Goal: Task Accomplishment & Management: Use online tool/utility

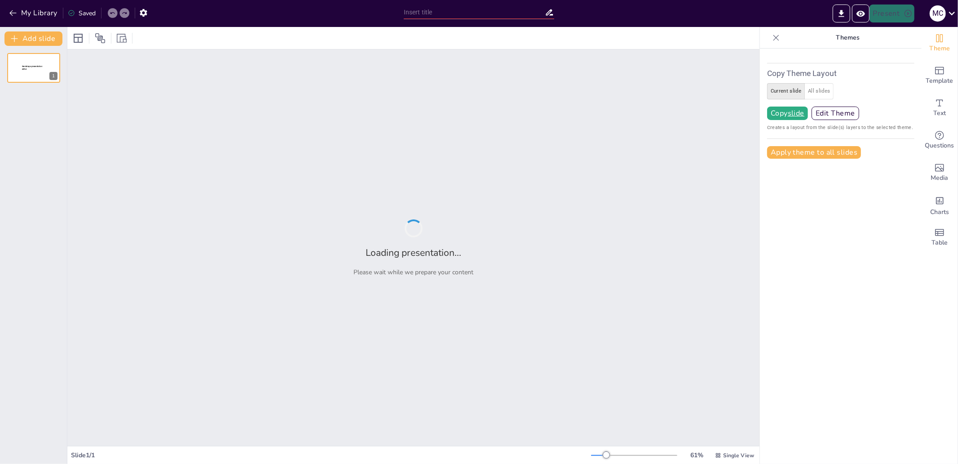
type input "test"
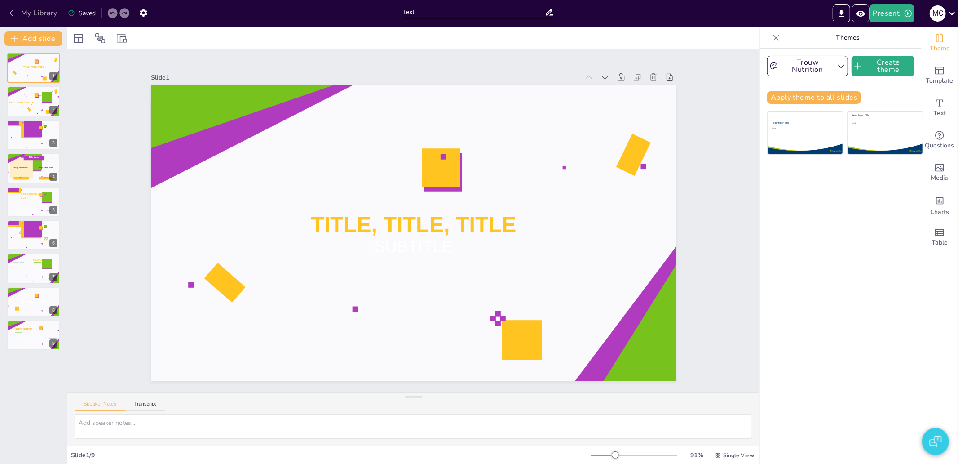
click at [35, 16] on button "My Library" at bounding box center [34, 13] width 54 height 14
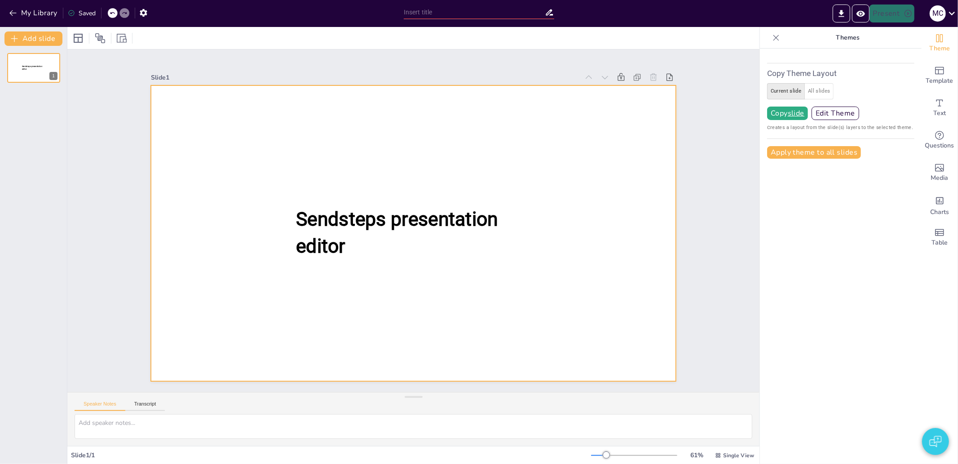
type input "test"
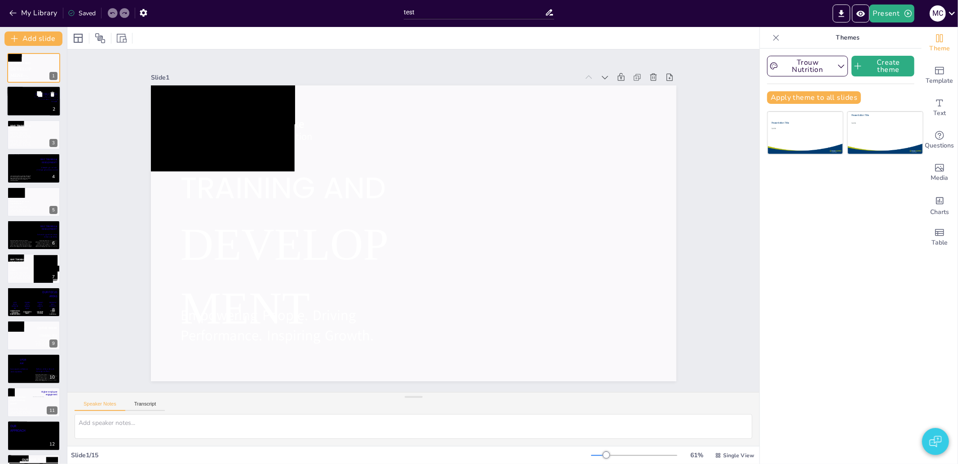
click at [30, 106] on div at bounding box center [34, 101] width 54 height 31
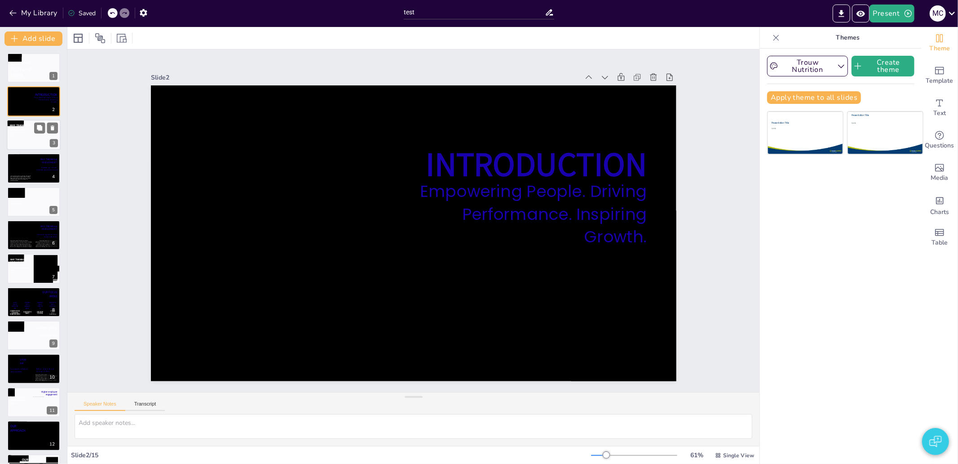
click at [33, 132] on div at bounding box center [34, 134] width 54 height 31
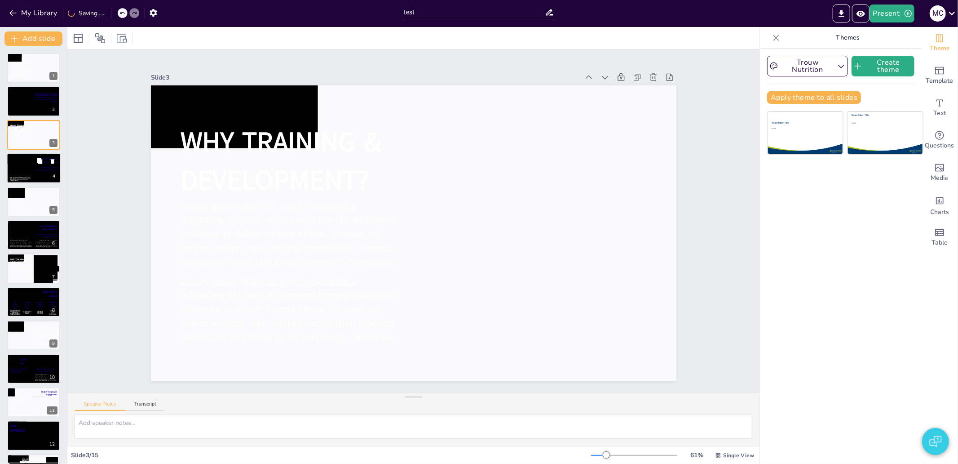
click at [32, 169] on div at bounding box center [21, 165] width 26 height 22
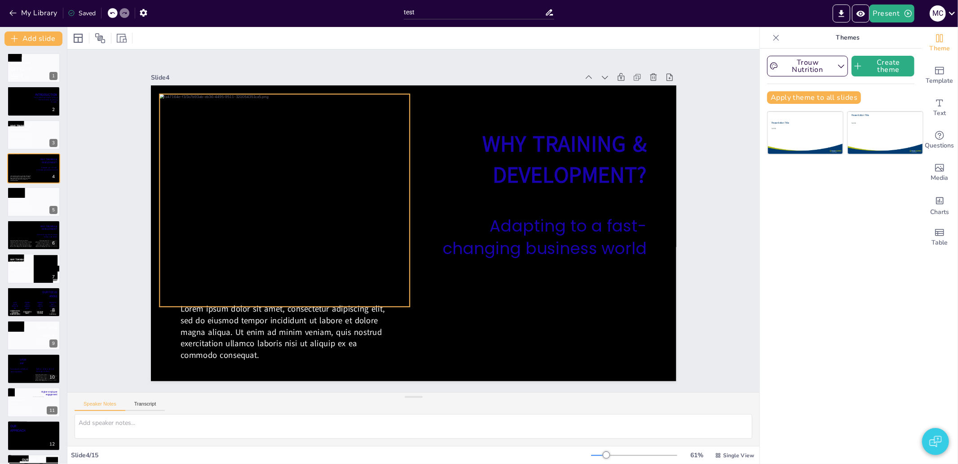
click at [204, 245] on div at bounding box center [284, 200] width 251 height 212
click at [209, 270] on div at bounding box center [284, 200] width 251 height 212
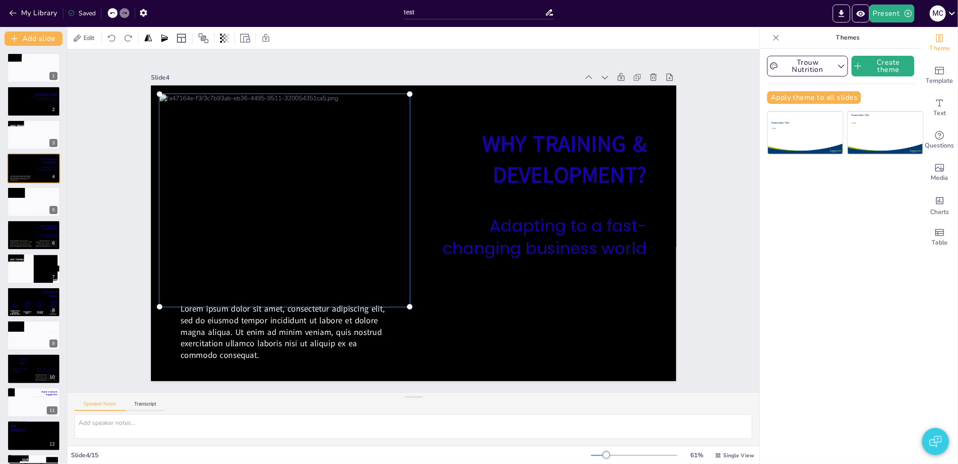
drag, startPoint x: 207, startPoint y: 277, endPoint x: 233, endPoint y: 276, distance: 25.6
click at [233, 276] on div at bounding box center [284, 199] width 261 height 223
drag, startPoint x: 227, startPoint y: 216, endPoint x: 268, endPoint y: 267, distance: 65.8
click at [268, 267] on div at bounding box center [284, 199] width 261 height 223
click at [86, 38] on span "Edit" at bounding box center [89, 38] width 14 height 9
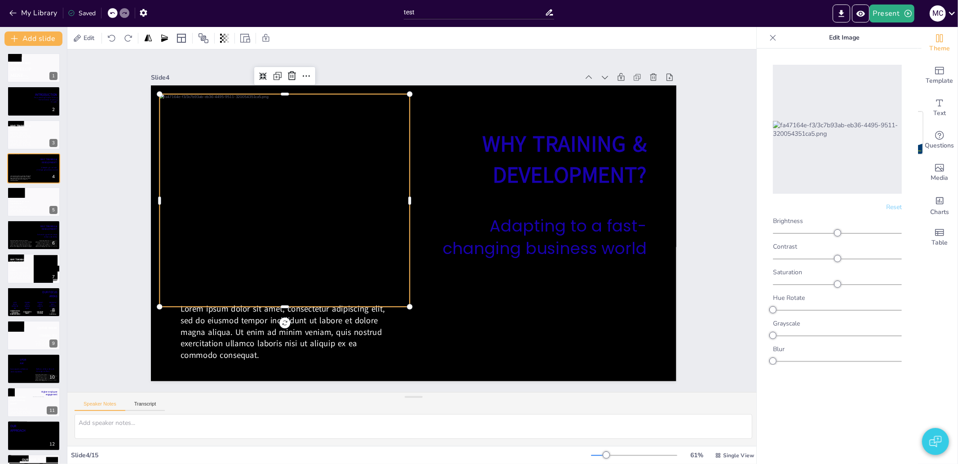
click at [894, 204] on span "Reset" at bounding box center [894, 207] width 16 height 9
click at [894, 208] on span "Reset" at bounding box center [894, 207] width 16 height 9
click at [775, 38] on icon at bounding box center [773, 37] width 9 height 9
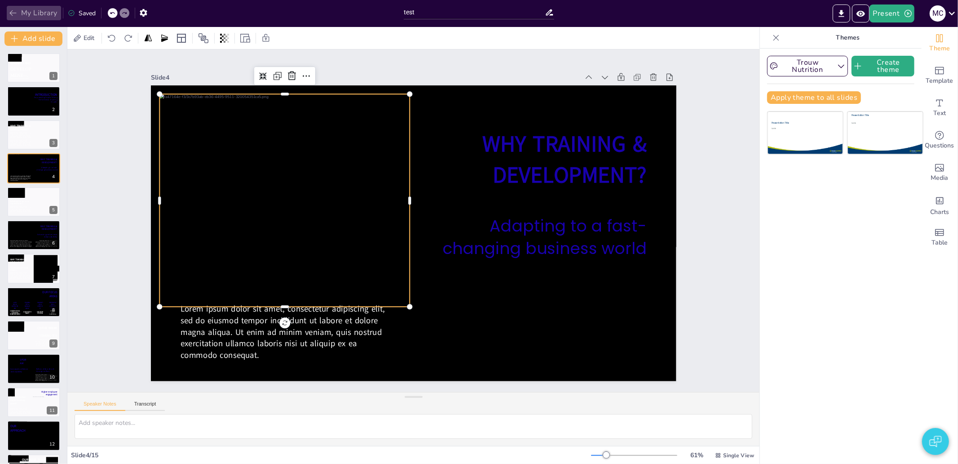
click at [38, 9] on button "My Library" at bounding box center [34, 13] width 54 height 14
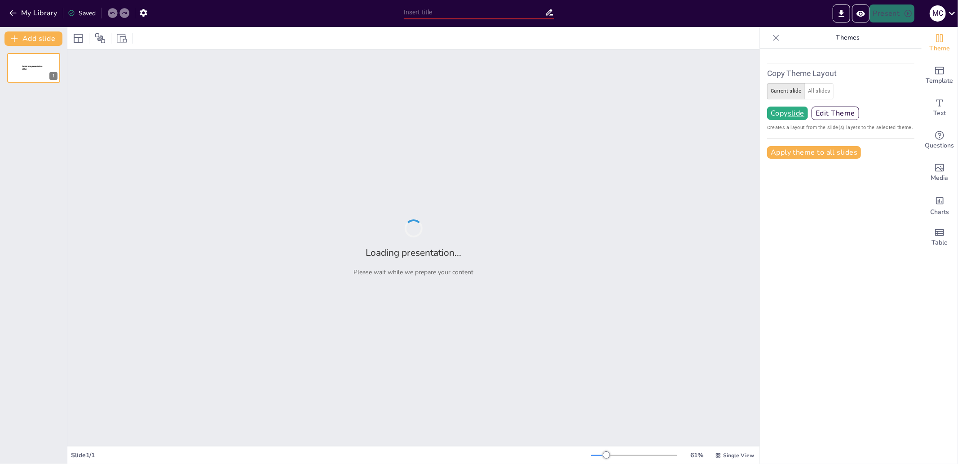
type input "test"
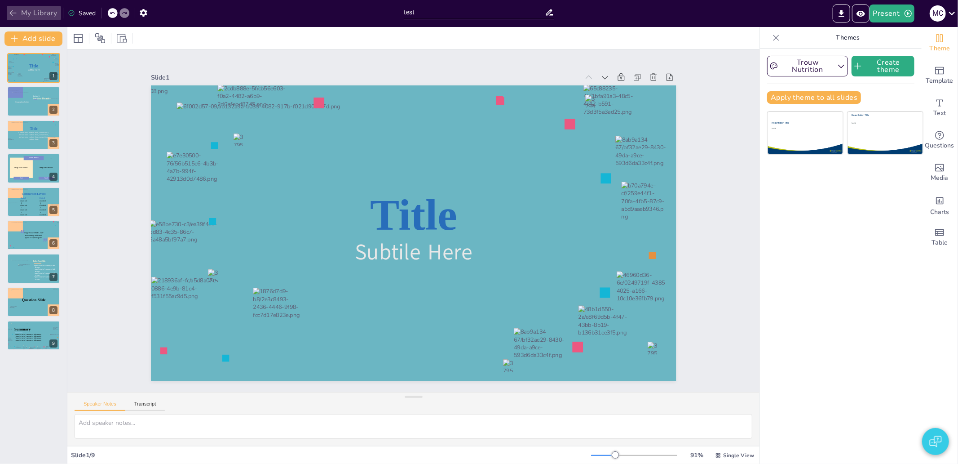
click at [26, 9] on button "My Library" at bounding box center [34, 13] width 54 height 14
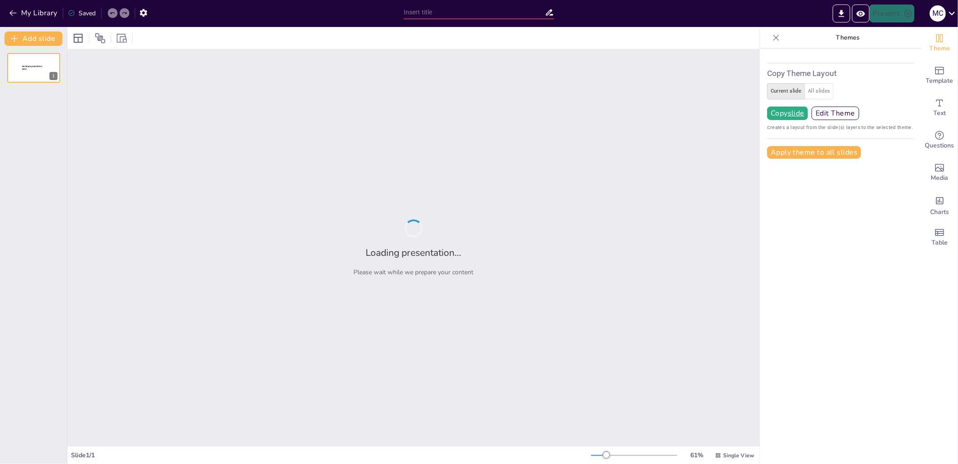
type input "test"
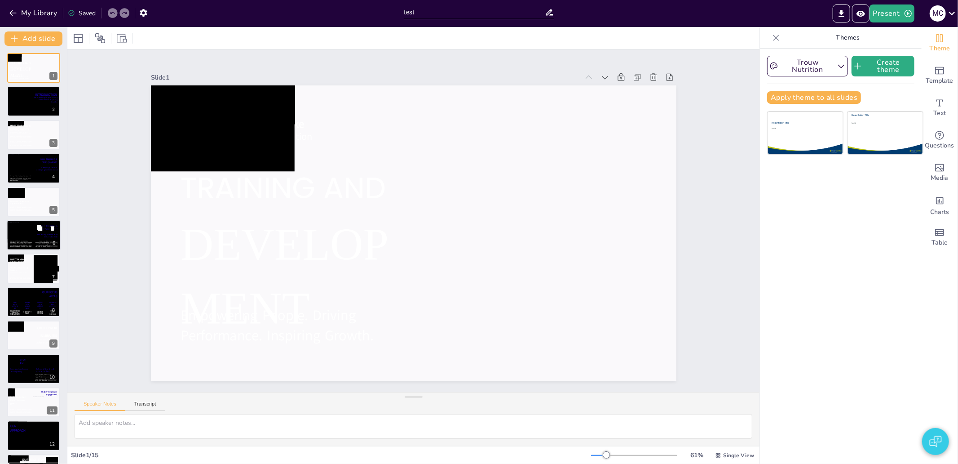
click at [34, 226] on div at bounding box center [46, 227] width 24 height 11
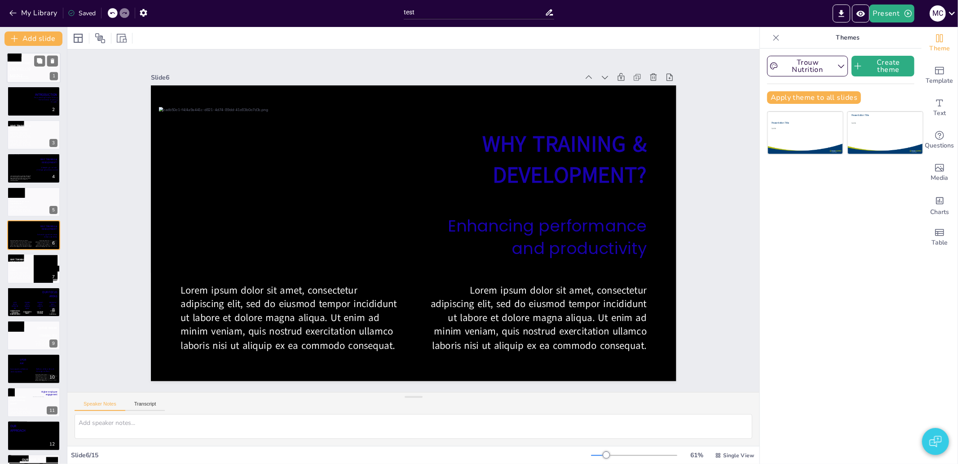
click at [28, 75] on p "Empowering People. Driving Performance. Inspiring Growth." at bounding box center [23, 77] width 27 height 4
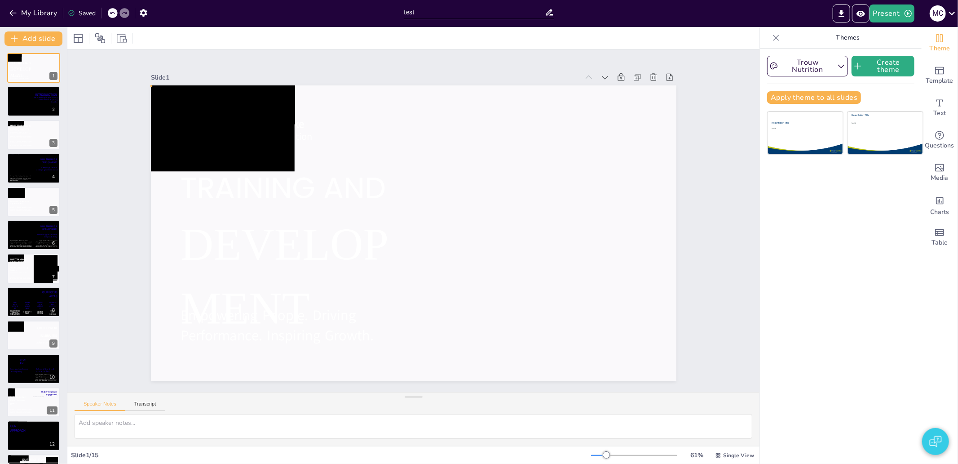
click at [224, 93] on div at bounding box center [268, 51] width 150 height 83
click at [109, 86] on div "Slide 1 Hanover and Tyke Business Presentation DEVELOPMENT Empowering People. D…" at bounding box center [413, 220] width 724 height 413
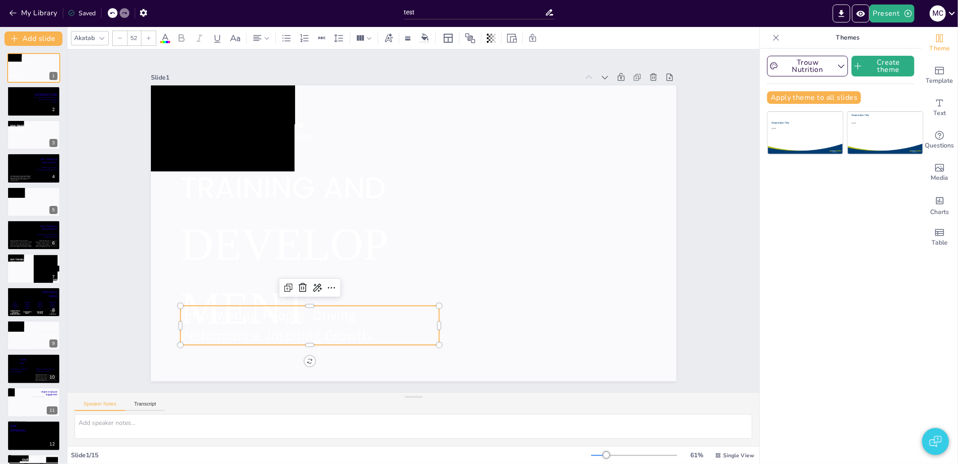
click at [221, 338] on span "Empowering People. Driving Performance. Inspiring Growth." at bounding box center [265, 310] width 194 height 59
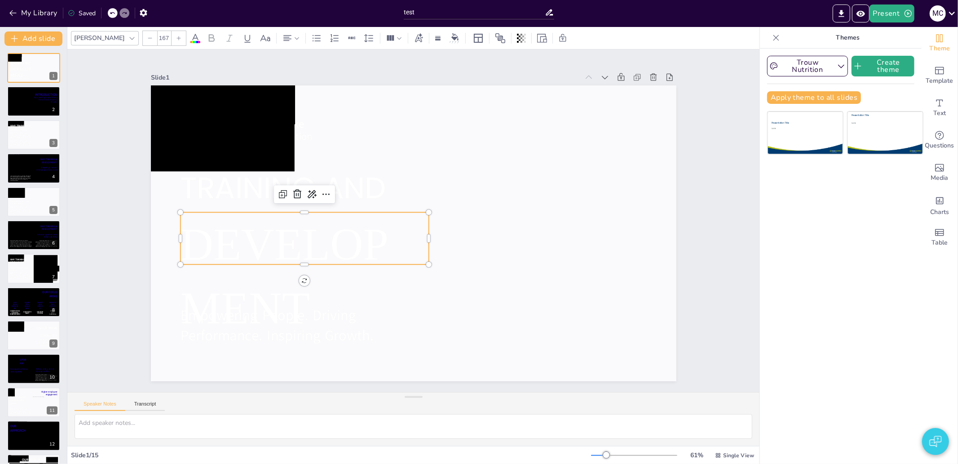
click at [208, 230] on span "DEVELOPMENT" at bounding box center [279, 258] width 219 height 128
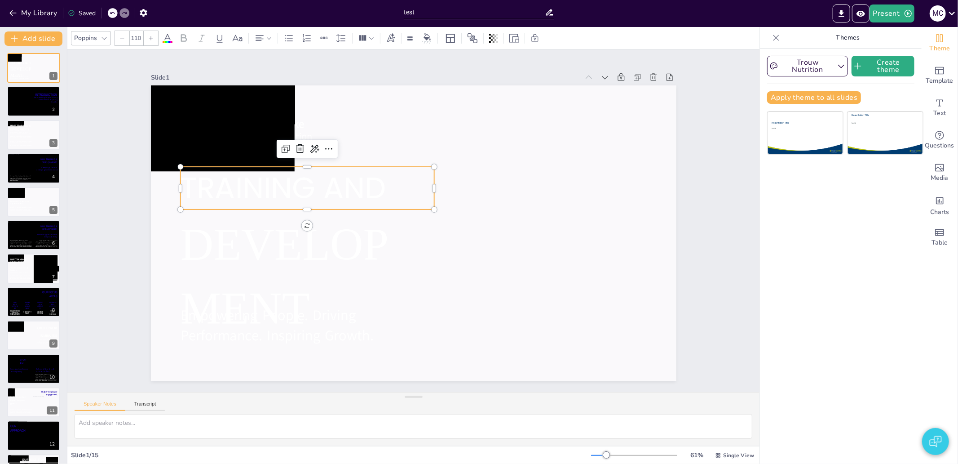
click at [225, 195] on span "TRAINING AND" at bounding box center [299, 149] width 208 height 104
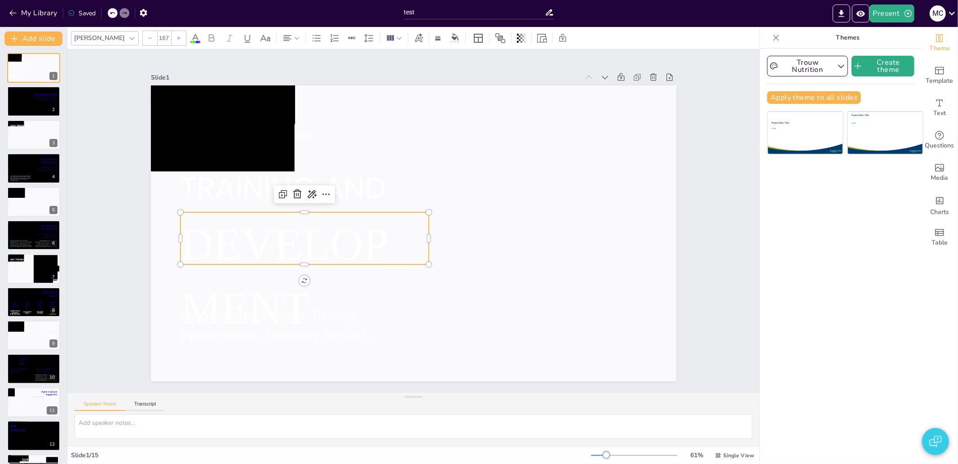
click at [237, 243] on span "DEVELOPMENT" at bounding box center [275, 239] width 227 height 139
click at [259, 291] on span "DEVELOPMENT" at bounding box center [279, 258] width 219 height 128
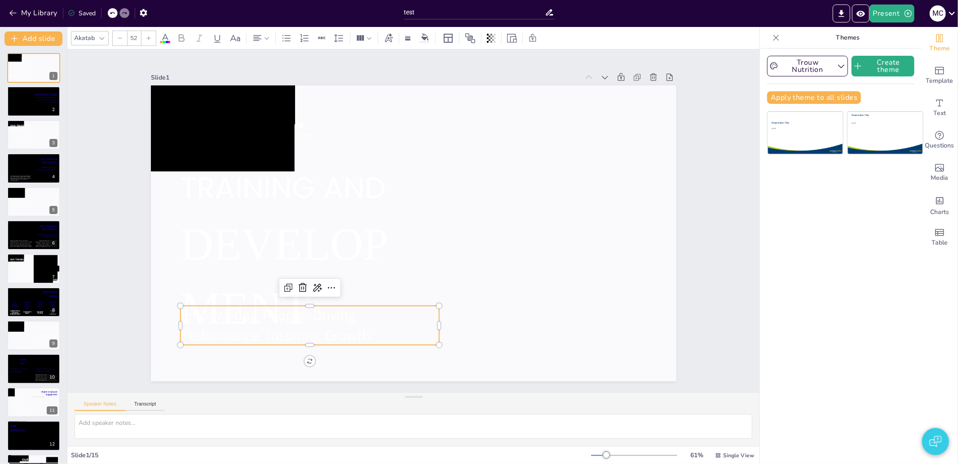
click at [263, 310] on span "Empowering People. Driving Performance. Inspiring Growth." at bounding box center [265, 310] width 194 height 59
type input "167"
click at [255, 272] on p "DEVELOPMENT" at bounding box center [299, 264] width 261 height 153
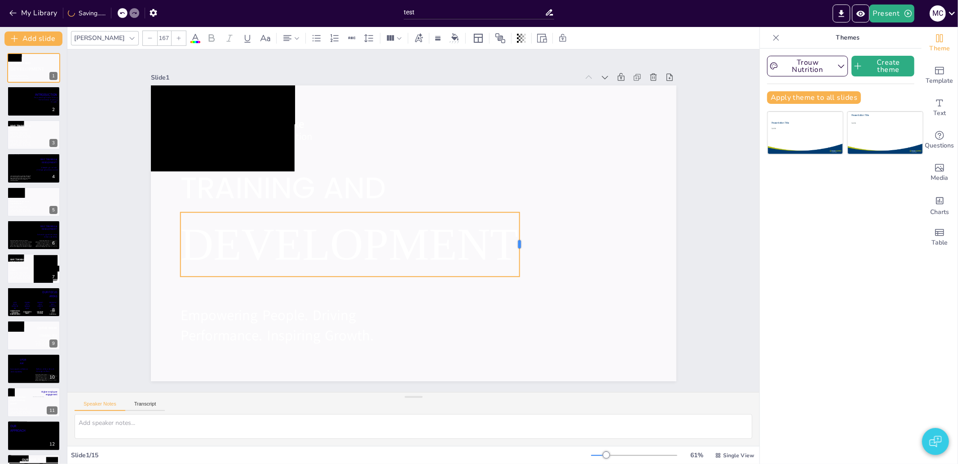
drag, startPoint x: 423, startPoint y: 232, endPoint x: 514, endPoint y: 234, distance: 90.7
click at [514, 234] on div at bounding box center [520, 255] width 14 height 64
click at [235, 239] on span "DEVELOPMENT" at bounding box center [349, 244] width 338 height 51
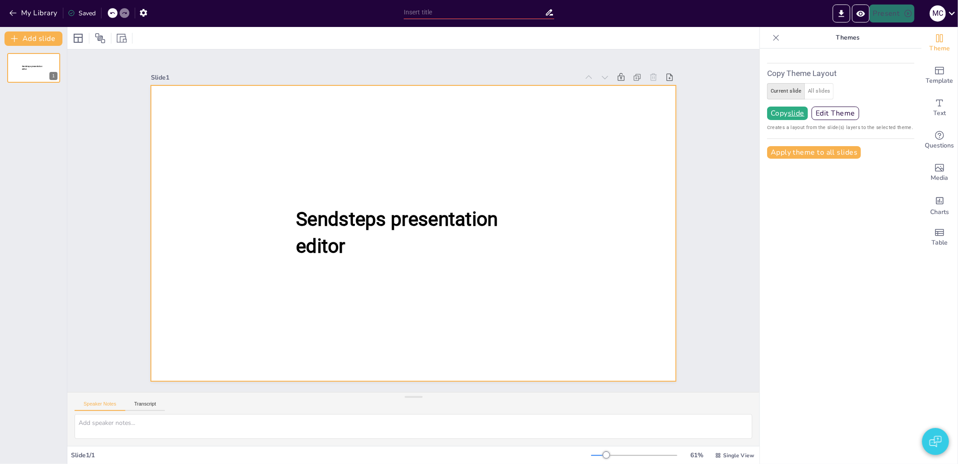
type input "test"
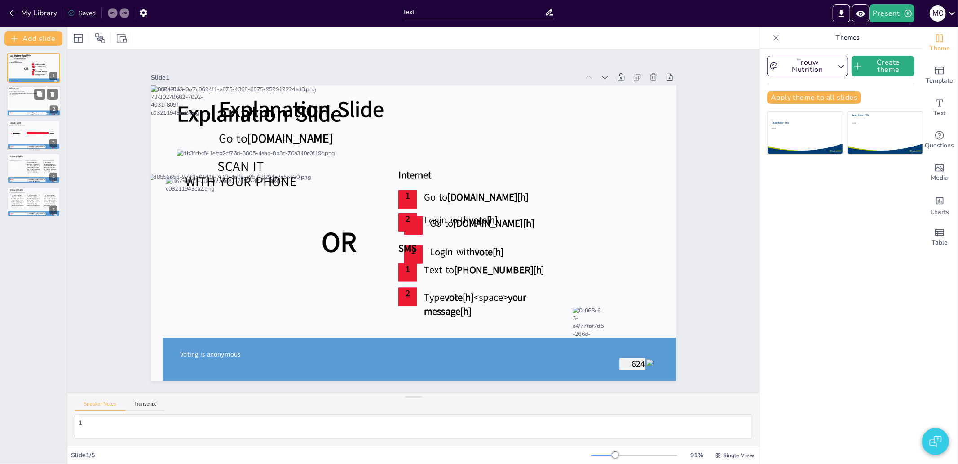
click at [17, 102] on div "First option Second option Third option Fourth option Fifth option" at bounding box center [33, 102] width 49 height 18
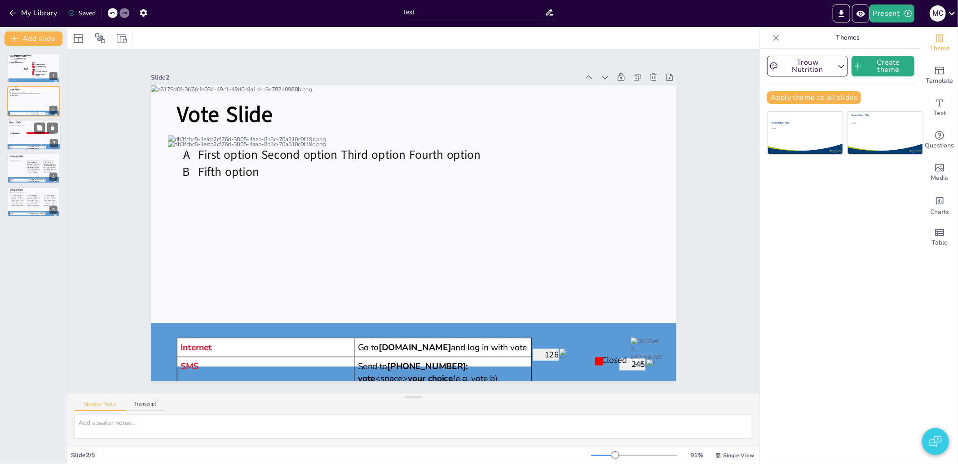
click at [32, 133] on div at bounding box center [31, 133] width 9 height 2
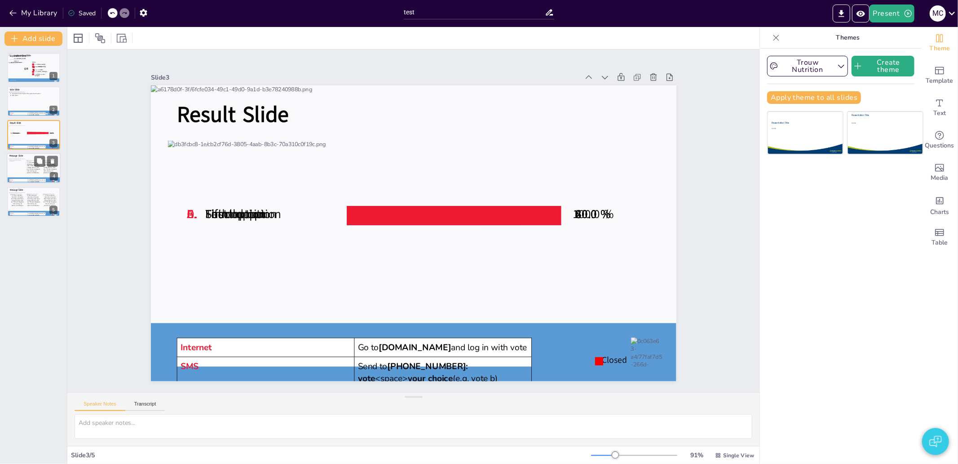
click at [36, 171] on span "2. Your audience's responses will appear here. Please feel free to change the f…" at bounding box center [33, 167] width 13 height 12
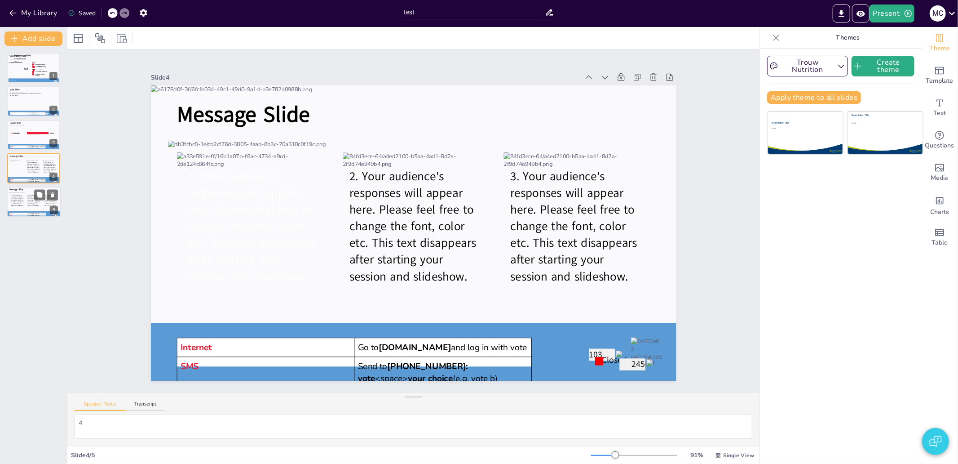
click at [28, 198] on span "2. Your audience's responses will appear here. Please feel free to change the f…" at bounding box center [33, 200] width 13 height 12
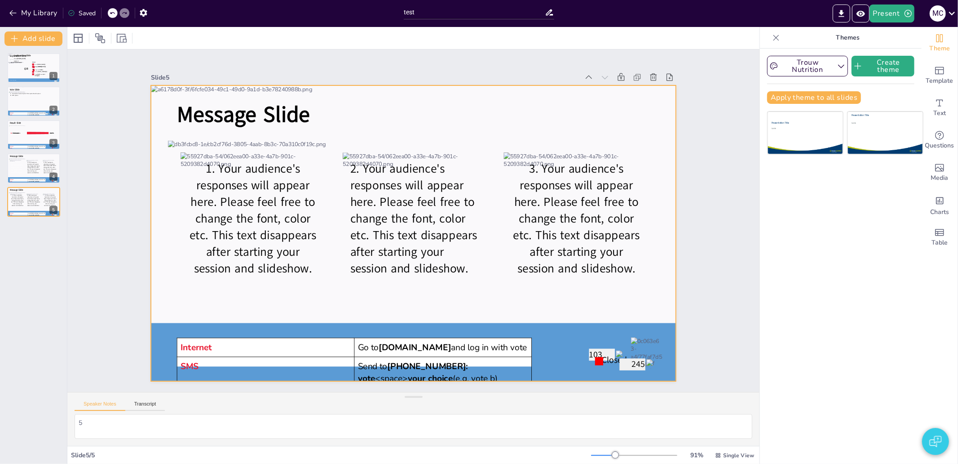
click at [218, 93] on div at bounding box center [414, 233] width 526 height 296
click at [159, 329] on p at bounding box center [414, 330] width 526 height 14
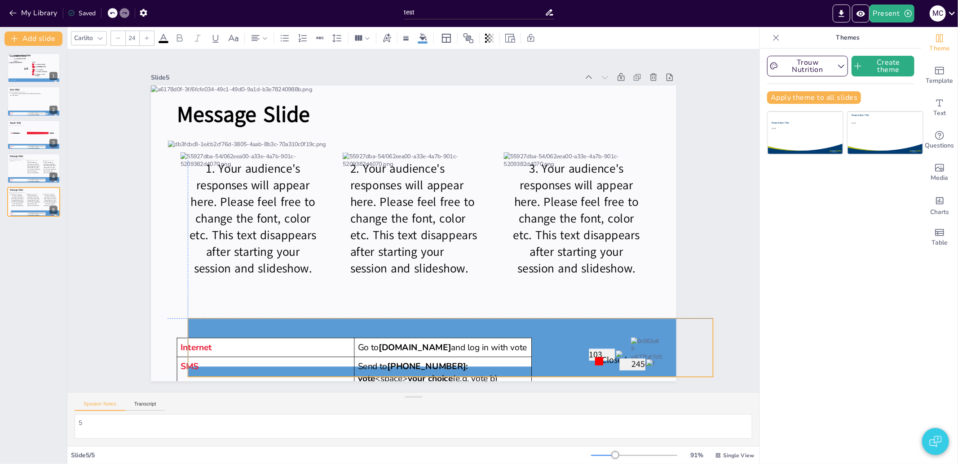
drag, startPoint x: 157, startPoint y: 322, endPoint x: 195, endPoint y: 315, distance: 38.4
click at [195, 318] on p at bounding box center [451, 325] width 526 height 14
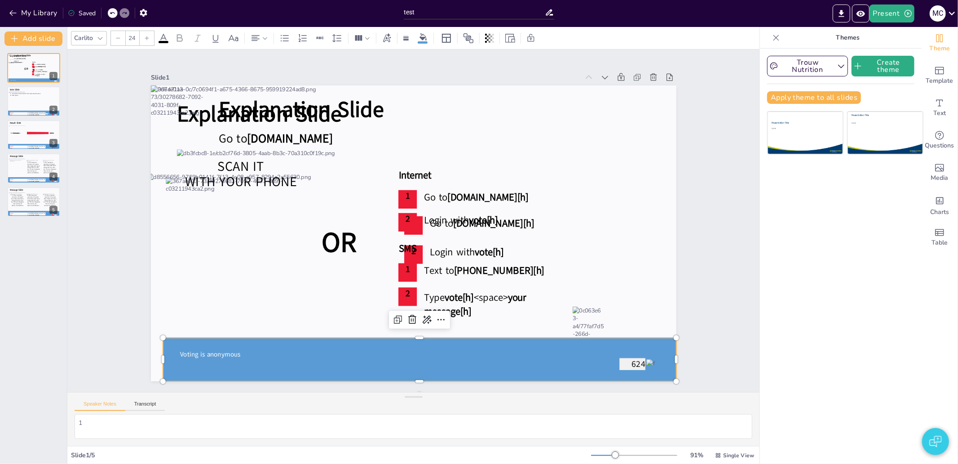
click at [342, 338] on p at bounding box center [419, 344] width 513 height 14
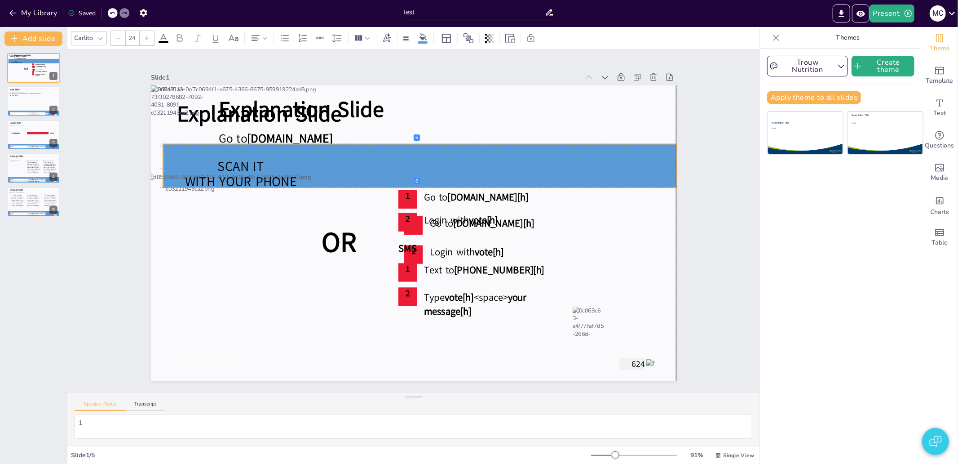
drag, startPoint x: 342, startPoint y: 338, endPoint x: 340, endPoint y: 146, distance: 192.3
click at [340, 146] on p at bounding box center [419, 151] width 513 height 14
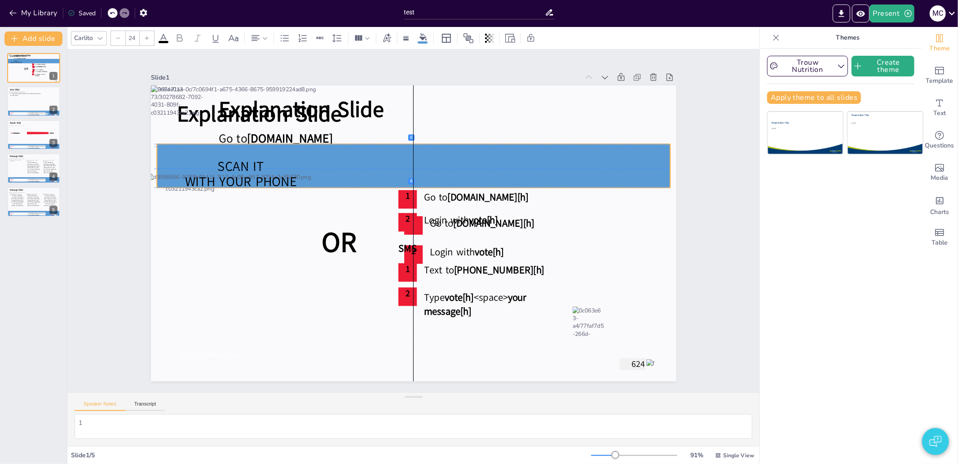
drag, startPoint x: 340, startPoint y: 146, endPoint x: 331, endPoint y: 146, distance: 8.1
click at [331, 146] on p at bounding box center [413, 151] width 513 height 14
click at [16, 213] on p "Internet" at bounding box center [19, 212] width 18 height 1
type textarea "5"
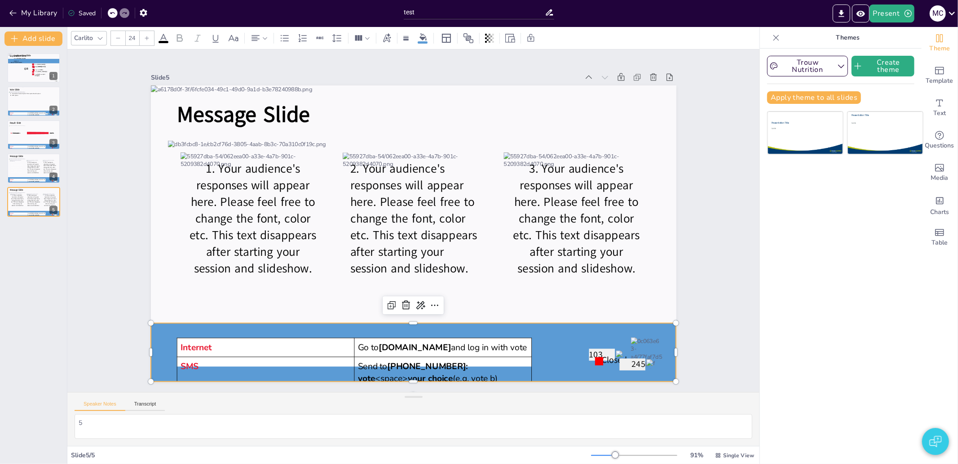
click at [151, 325] on p at bounding box center [414, 330] width 526 height 14
click at [421, 40] on icon at bounding box center [423, 36] width 7 height 7
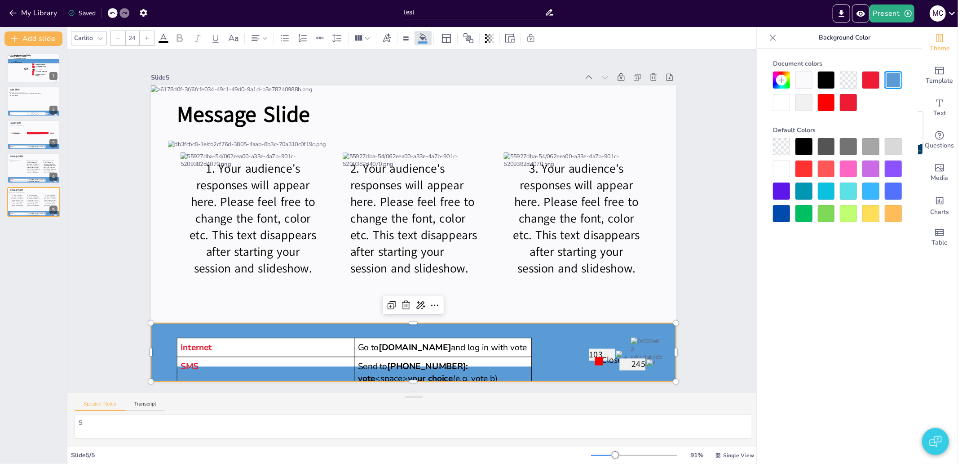
click at [806, 84] on div at bounding box center [803, 79] width 17 height 17
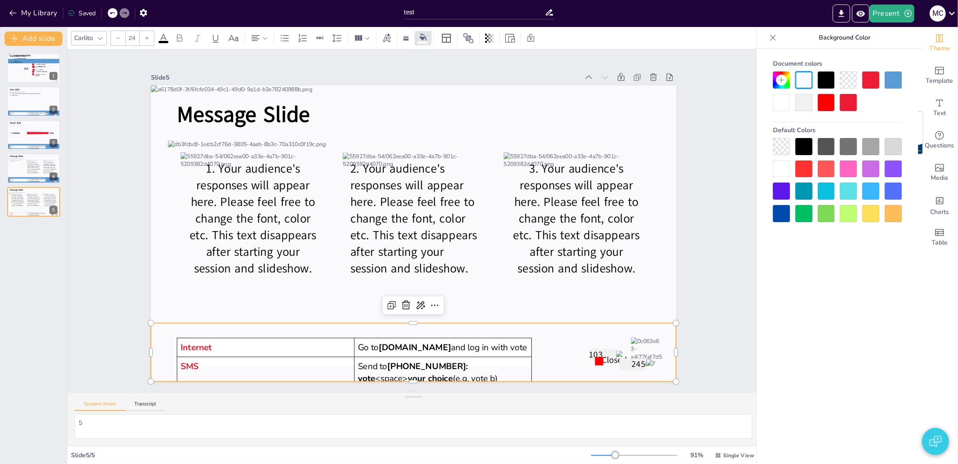
click at [845, 83] on div at bounding box center [848, 79] width 17 height 17
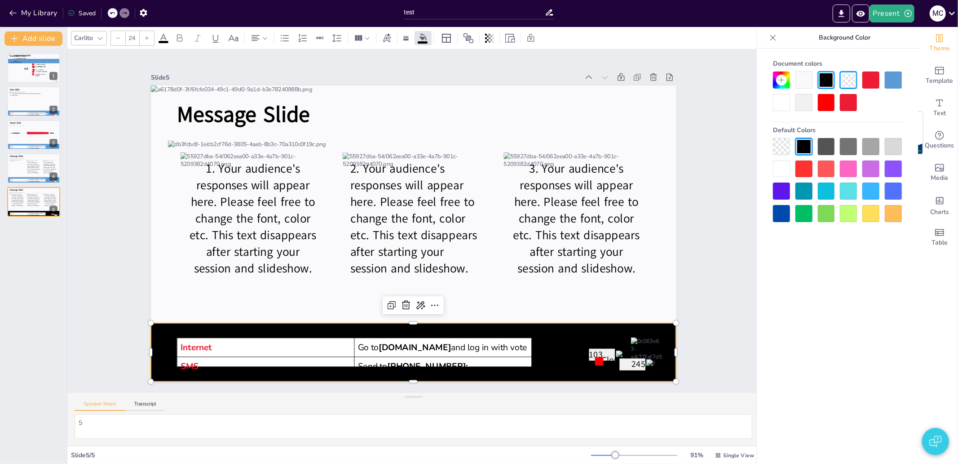
click at [786, 106] on div at bounding box center [781, 102] width 17 height 17
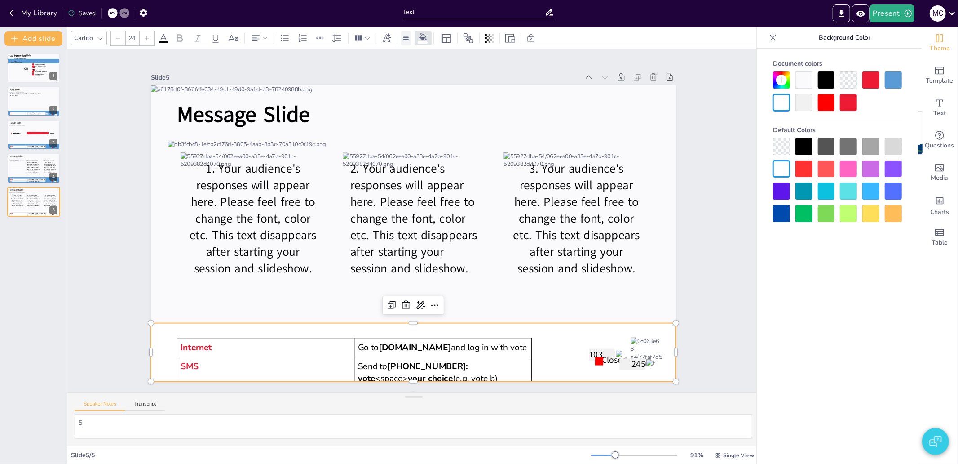
click at [406, 42] on div at bounding box center [406, 38] width 10 height 14
click at [418, 62] on icon at bounding box center [417, 61] width 11 height 11
type input "#000000"
click at [738, 347] on div "Slide 1 Explanation Slide Explanation Slide Internet Login with vote[h] 2 1 Go …" at bounding box center [413, 220] width 692 height 342
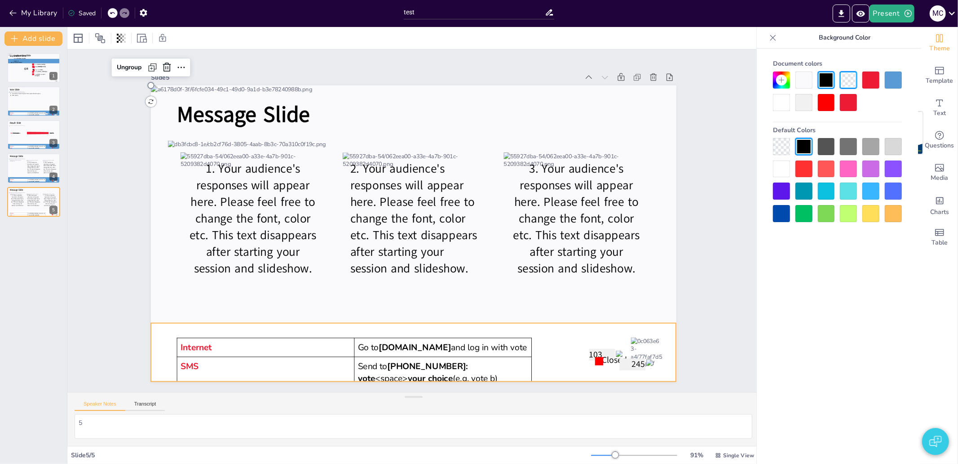
click at [638, 329] on icon at bounding box center [414, 352] width 526 height 58
drag, startPoint x: 637, startPoint y: 327, endPoint x: 572, endPoint y: 326, distance: 64.7
click at [572, 326] on icon at bounding box center [351, 353] width 526 height 58
click at [406, 314] on div at bounding box center [414, 316] width 526 height 7
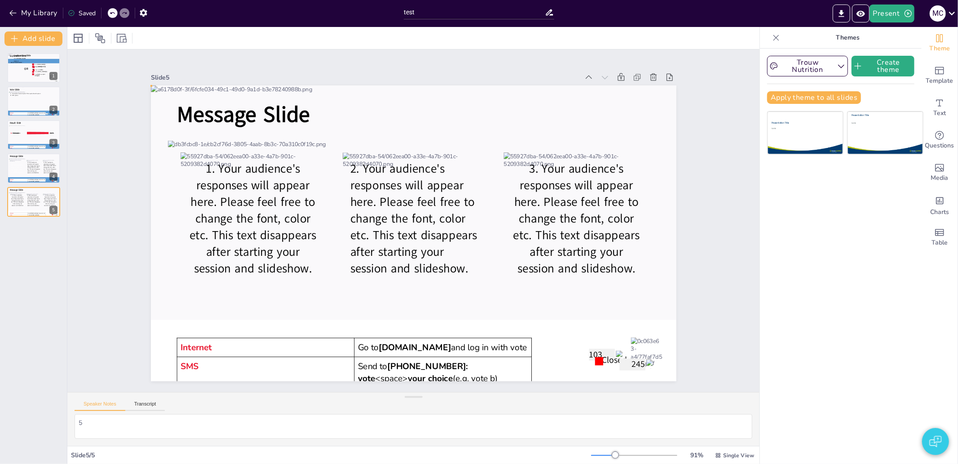
click at [603, 355] on span "Closed" at bounding box center [614, 360] width 25 height 12
click at [632, 358] on span "245" at bounding box center [638, 364] width 13 height 12
click at [646, 359] on div at bounding box center [650, 363] width 9 height 9
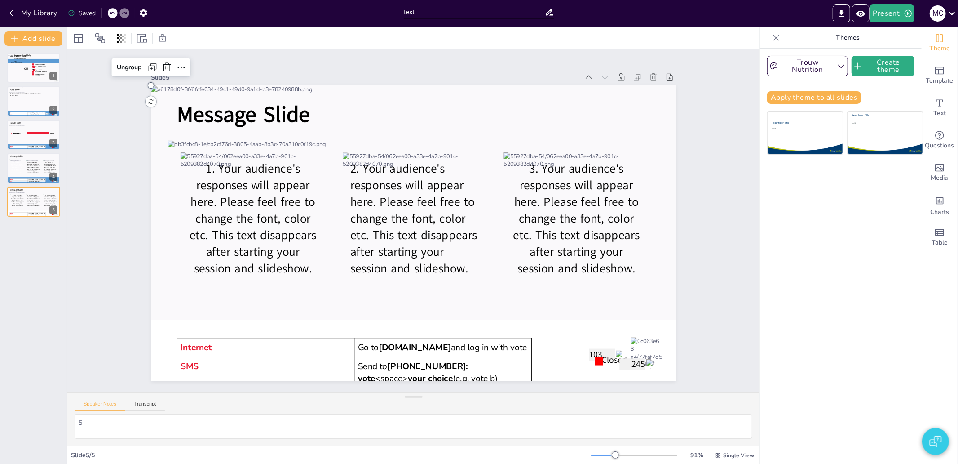
click at [604, 360] on span "Closed" at bounding box center [614, 360] width 25 height 12
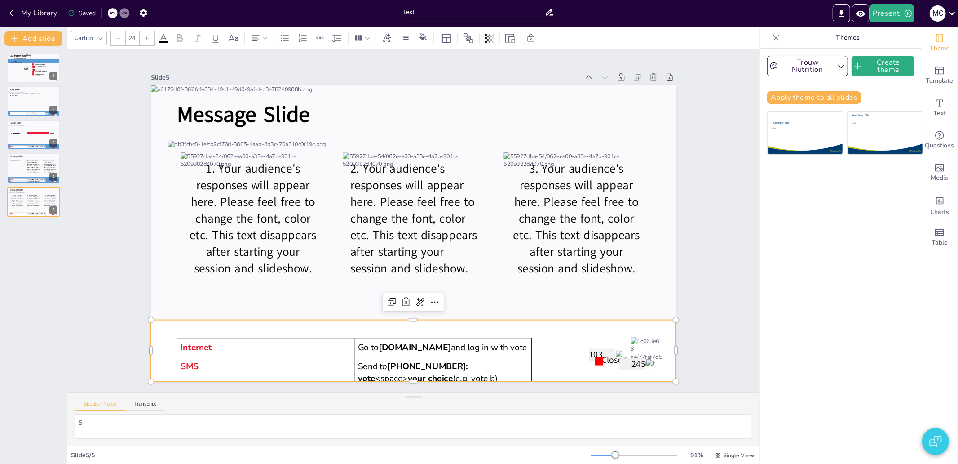
click at [610, 343] on icon at bounding box center [414, 351] width 526 height 62
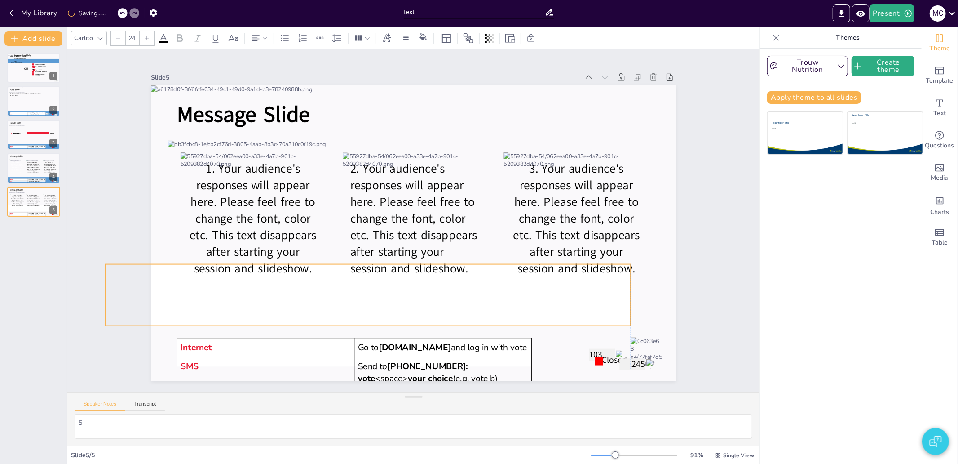
drag, startPoint x: 589, startPoint y: 335, endPoint x: 541, endPoint y: 279, distance: 73.6
click at [541, 85] on div "Message Slide 103 2. Your audience's responses will appear here. Please feel fr…" at bounding box center [414, 85] width 526 height 0
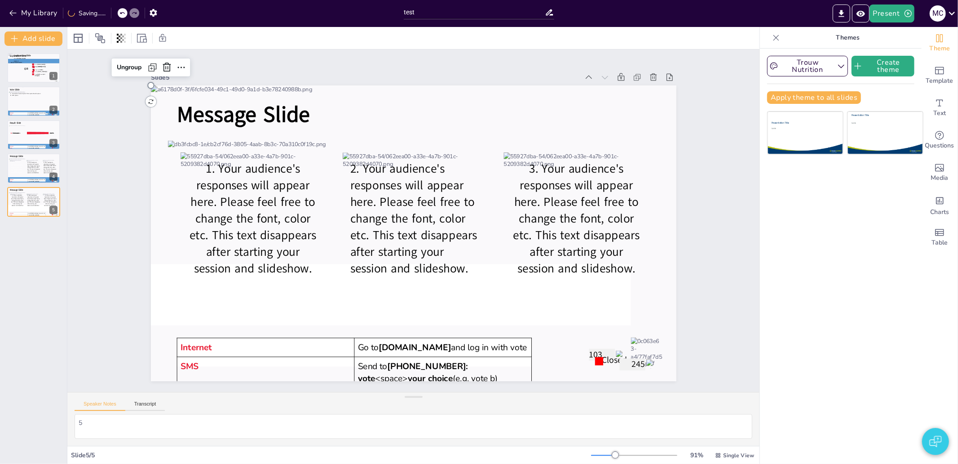
click at [597, 349] on p "103" at bounding box center [602, 355] width 26 height 12
click at [605, 354] on span "Closed" at bounding box center [614, 360] width 25 height 12
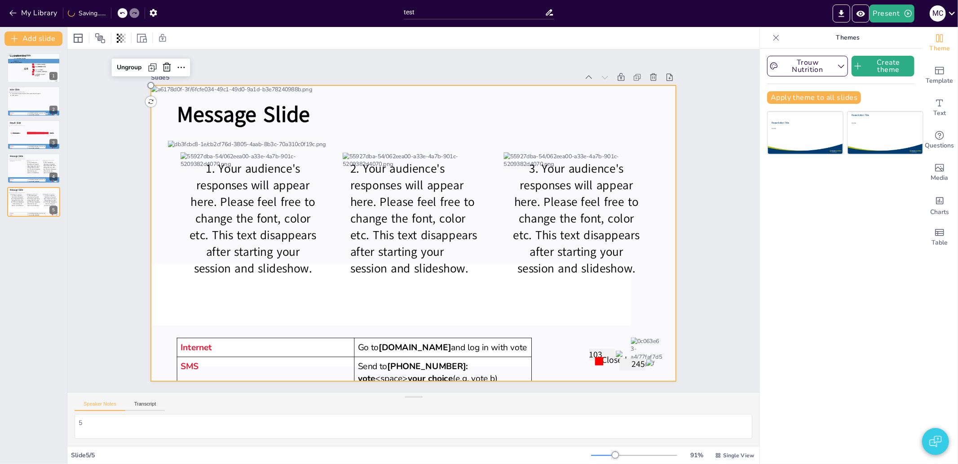
click at [641, 365] on div at bounding box center [414, 233] width 526 height 296
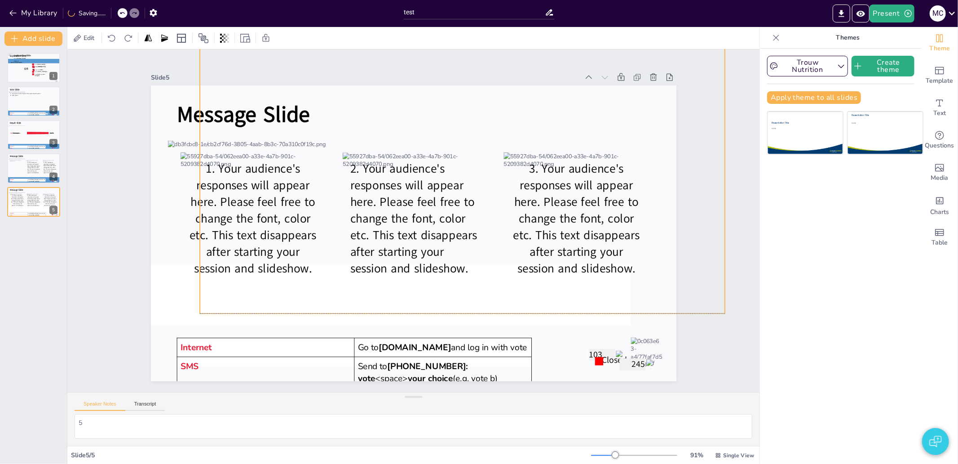
drag, startPoint x: 622, startPoint y: 341, endPoint x: 665, endPoint y: 266, distance: 86.5
click at [667, 268] on div at bounding box center [463, 166] width 526 height 296
click at [609, 358] on span "Closed" at bounding box center [614, 360] width 25 height 12
drag, startPoint x: 596, startPoint y: 353, endPoint x: 595, endPoint y: 349, distance: 4.8
click at [602, 354] on span "Closed" at bounding box center [614, 360] width 25 height 12
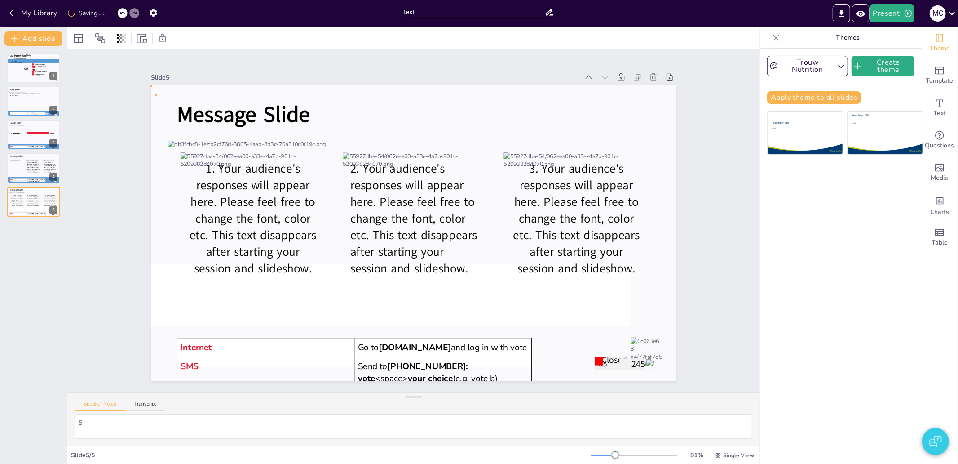
drag, startPoint x: 593, startPoint y: 347, endPoint x: 598, endPoint y: 356, distance: 10.3
click at [598, 85] on div "Message Slide 103 2. Your audience's responses will appear here. Please feel fr…" at bounding box center [414, 85] width 526 height 0
drag, startPoint x: 609, startPoint y: 361, endPoint x: 595, endPoint y: 330, distance: 33.6
click at [603, 358] on p "103" at bounding box center [607, 364] width 26 height 12
drag, startPoint x: 592, startPoint y: 357, endPoint x: 563, endPoint y: 331, distance: 39.4
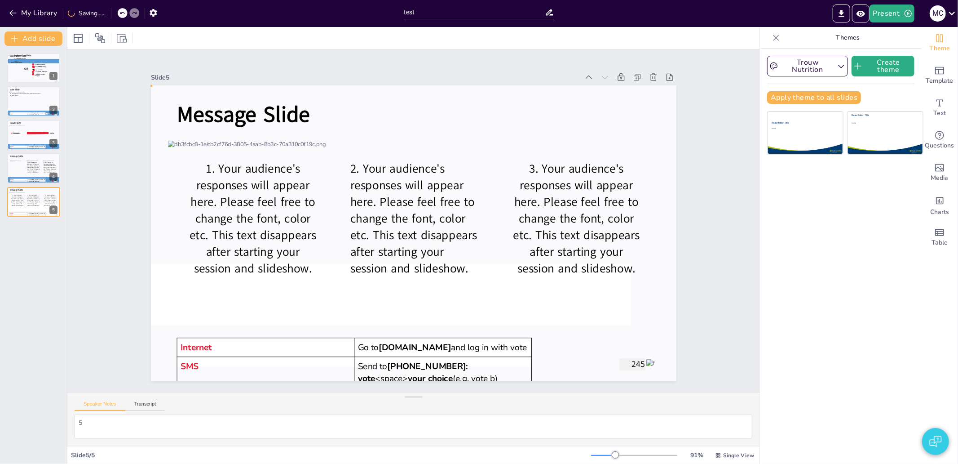
click at [619, 358] on p "245" at bounding box center [632, 364] width 26 height 12
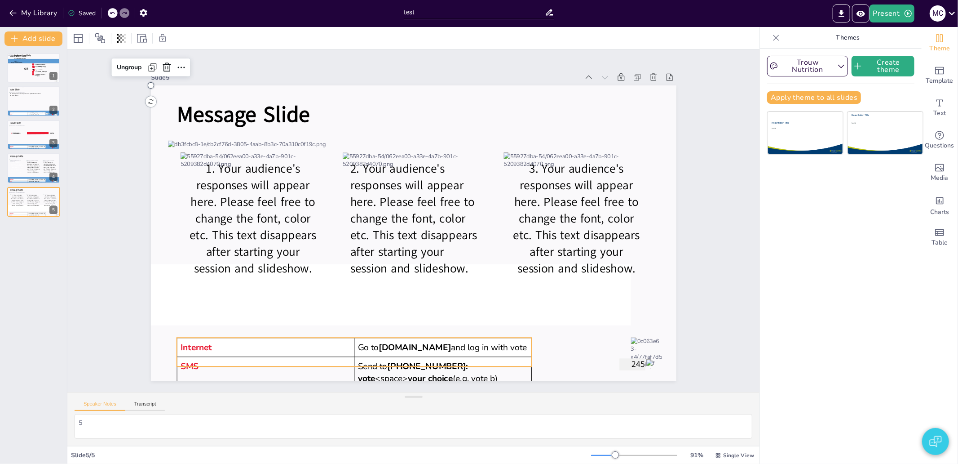
click at [448, 341] on span "[DOMAIN_NAME]" at bounding box center [415, 347] width 72 height 12
click at [309, 37] on icon at bounding box center [313, 38] width 8 height 8
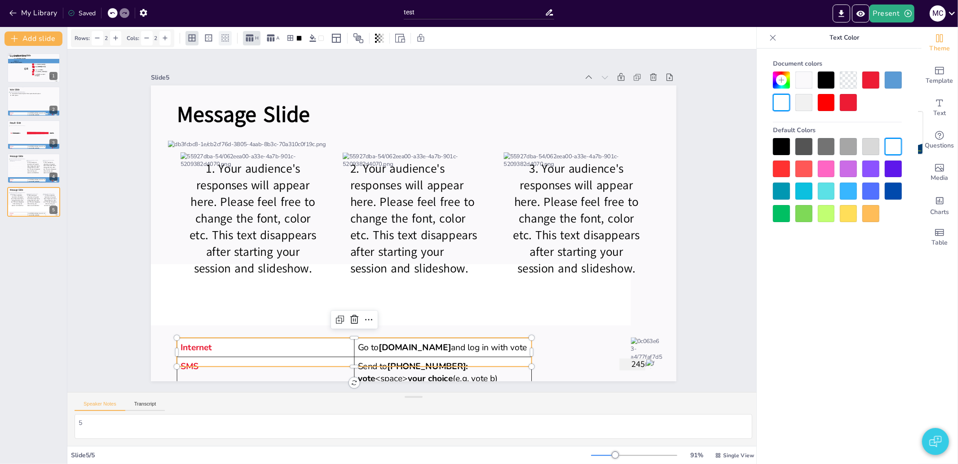
click at [225, 40] on icon at bounding box center [225, 37] width 9 height 9
click at [126, 164] on div "Slide 1 Explanation Slide Explanation Slide Internet Login with vote[h] 2 1 Go …" at bounding box center [414, 220] width 576 height 321
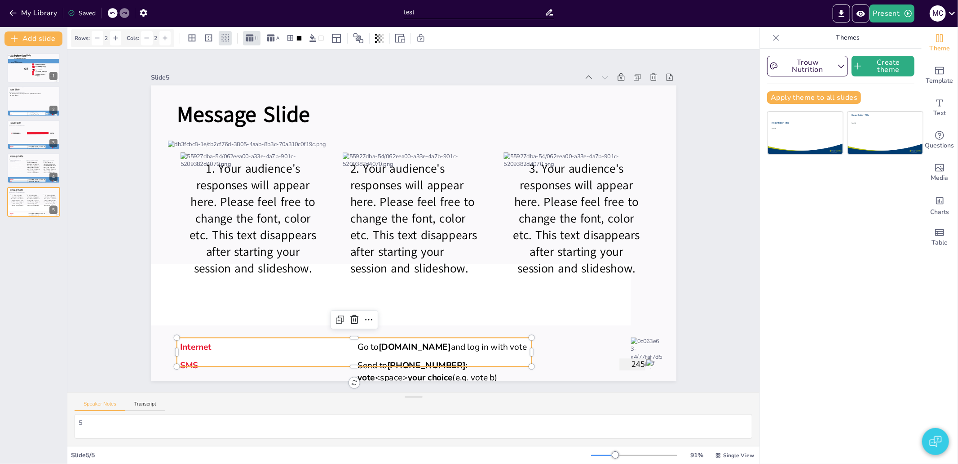
click at [459, 351] on p "Go to [DOMAIN_NAME] and log in with vote" at bounding box center [443, 347] width 171 height 12
click at [523, 348] on td "Go to [DOMAIN_NAME] and log in with vote" at bounding box center [442, 349] width 177 height 18
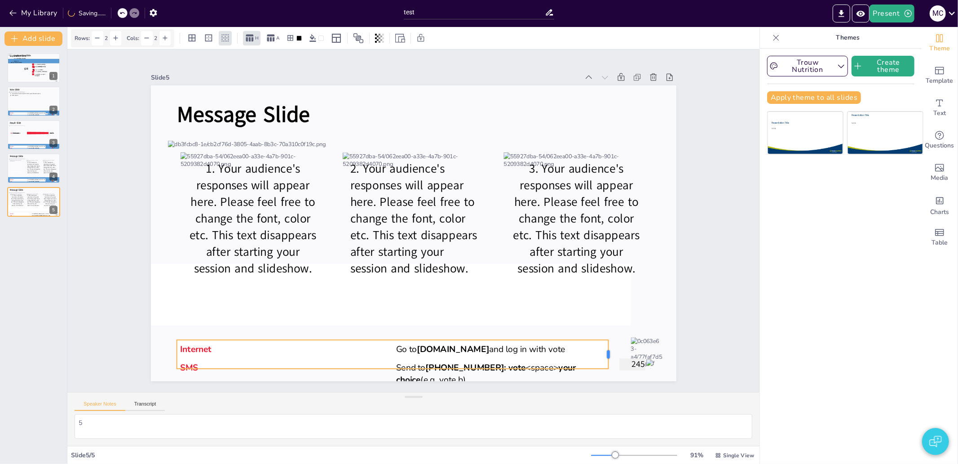
drag, startPoint x: 526, startPoint y: 350, endPoint x: 603, endPoint y: 331, distance: 79.1
click at [603, 331] on div "Message Slide 2. Your audience's responses will appear here. Please feel free t…" at bounding box center [414, 233] width 526 height 296
click at [362, 343] on p "Internet" at bounding box center [284, 349] width 209 height 12
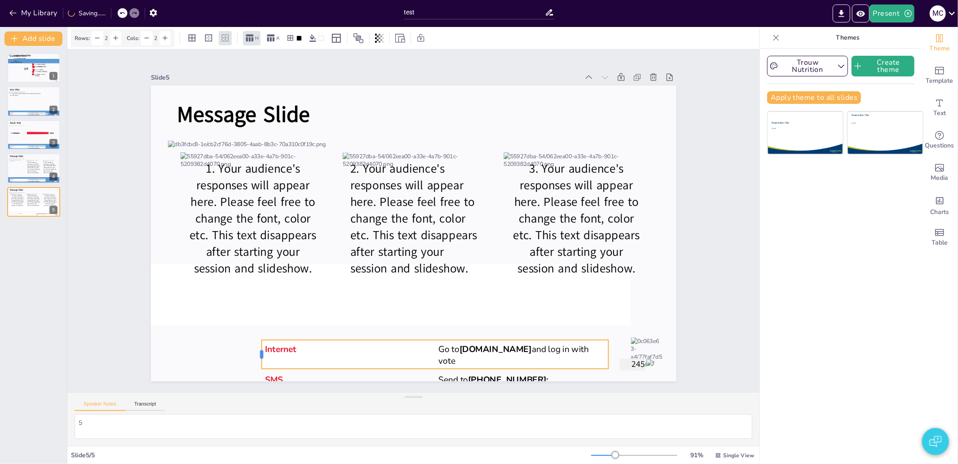
drag, startPoint x: 168, startPoint y: 348, endPoint x: 253, endPoint y: 356, distance: 85.2
click at [254, 356] on div at bounding box center [257, 354] width 7 height 29
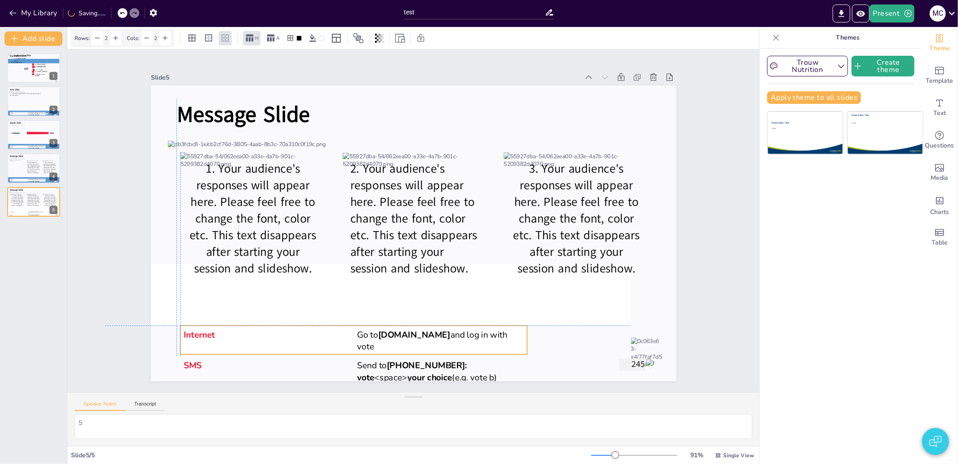
drag, startPoint x: 336, startPoint y: 353, endPoint x: 252, endPoint y: 339, distance: 84.7
click at [252, 339] on div "Internet" at bounding box center [267, 341] width 167 height 24
click at [342, 336] on p "Internet" at bounding box center [267, 335] width 167 height 12
click at [333, 338] on div "Internet" at bounding box center [267, 341] width 167 height 24
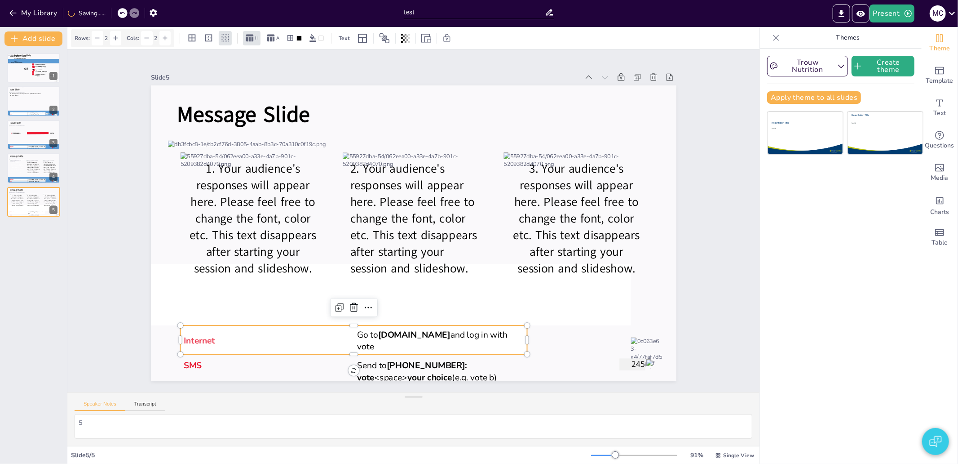
click at [212, 337] on p "Internet" at bounding box center [267, 341] width 167 height 12
drag, startPoint x: 232, startPoint y: 332, endPoint x: 196, endPoint y: 334, distance: 36.0
click at [230, 334] on p "Internet" at bounding box center [267, 335] width 167 height 12
click at [205, 329] on span "Internet" at bounding box center [199, 335] width 31 height 12
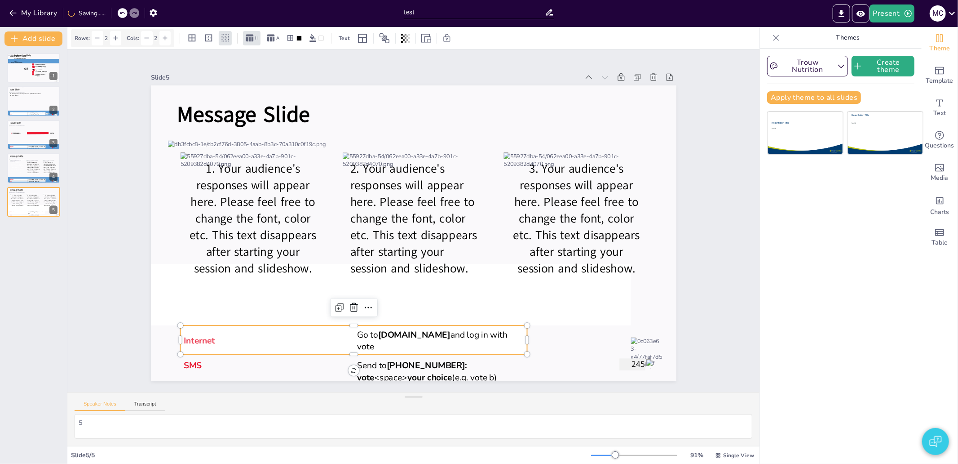
click at [209, 336] on p "Internet" at bounding box center [267, 341] width 167 height 12
click at [273, 35] on icon at bounding box center [271, 38] width 8 height 7
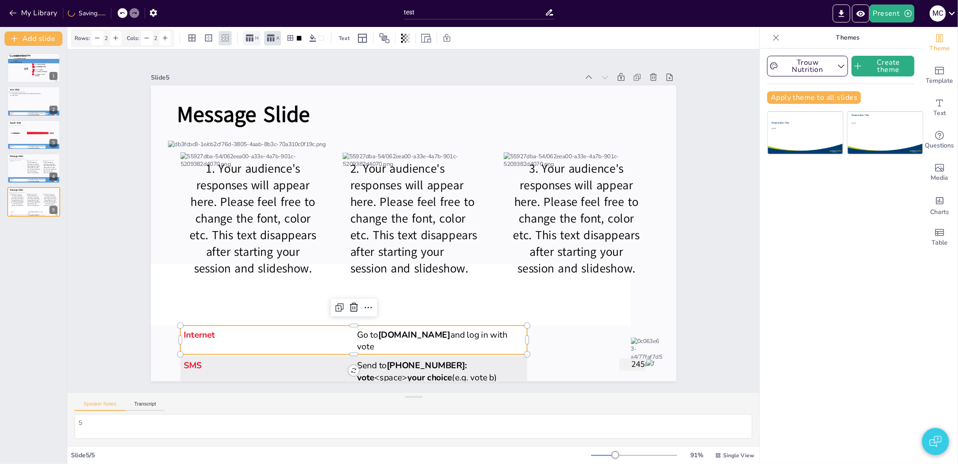
click at [250, 40] on icon at bounding box center [249, 37] width 9 height 9
click at [249, 37] on icon at bounding box center [249, 37] width 9 height 9
click at [195, 35] on icon at bounding box center [192, 38] width 7 height 7
click at [365, 302] on icon at bounding box center [368, 307] width 11 height 11
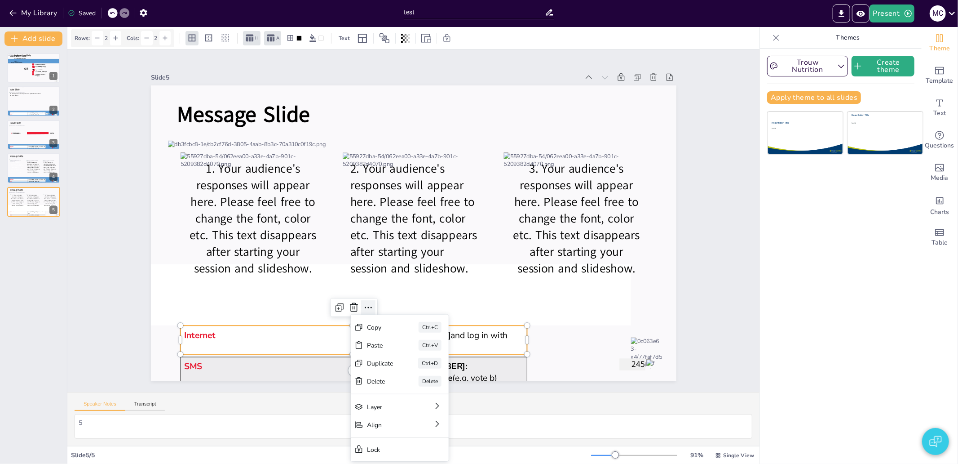
click at [365, 302] on icon at bounding box center [368, 307] width 11 height 11
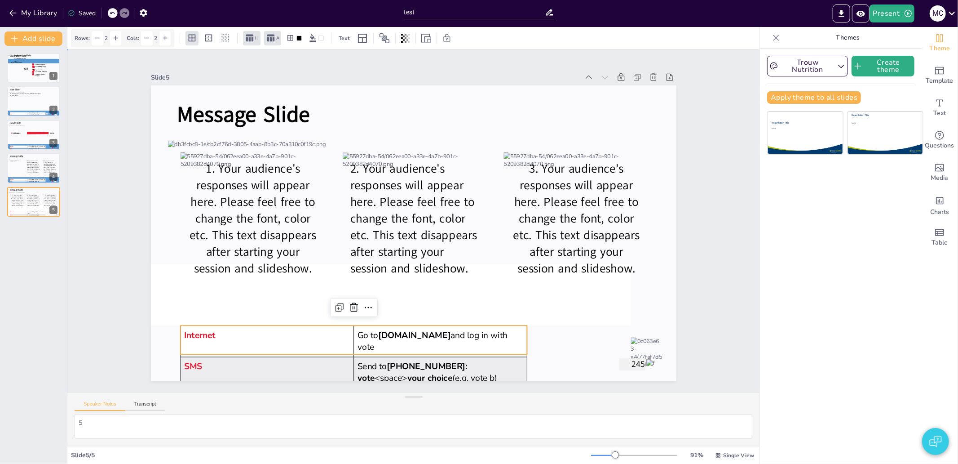
click at [128, 60] on div "Slide 1 Explanation Slide Explanation Slide Internet Login with vote[h] 2 1 Go …" at bounding box center [414, 220] width 576 height 321
click at [273, 345] on div "Internet" at bounding box center [267, 341] width 166 height 24
click at [143, 39] on icon at bounding box center [147, 38] width 8 height 8
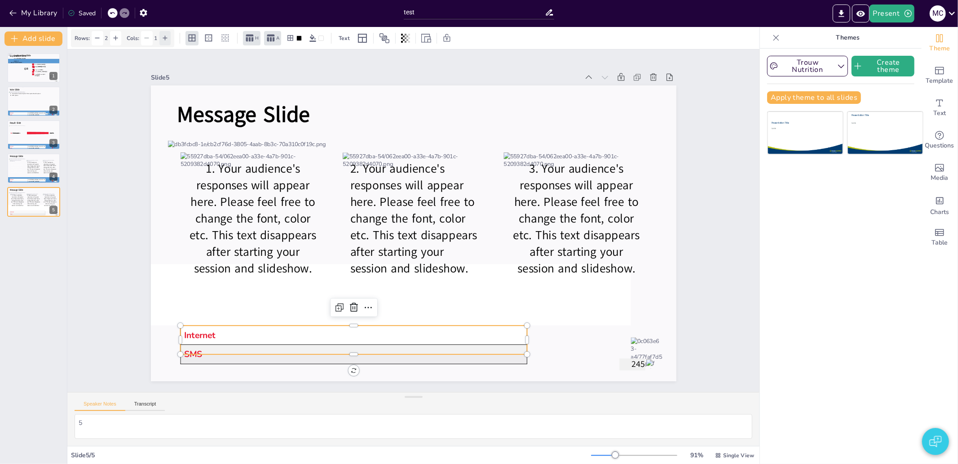
click at [163, 41] on icon at bounding box center [165, 38] width 8 height 8
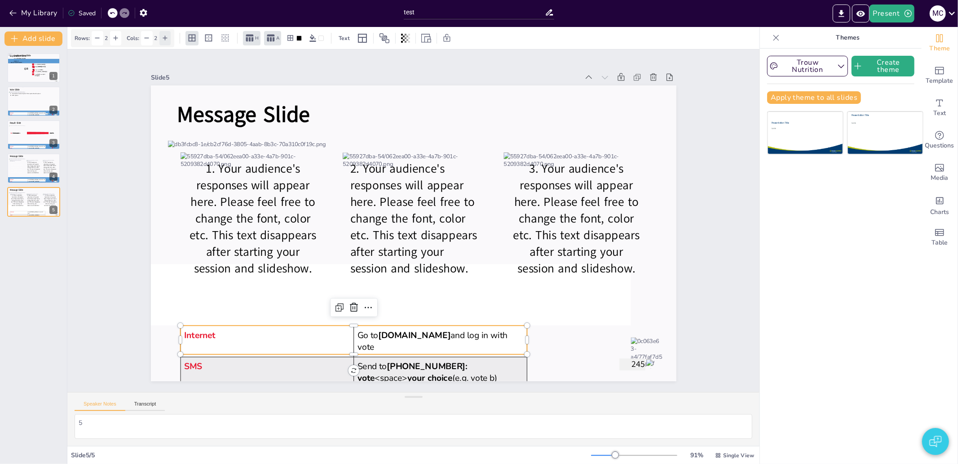
click at [163, 41] on icon at bounding box center [165, 38] width 8 height 8
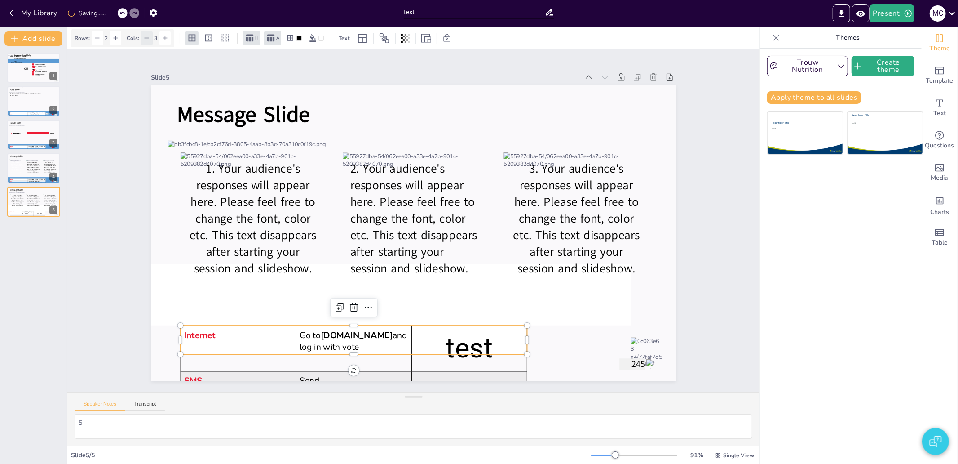
click at [143, 39] on icon at bounding box center [147, 38] width 8 height 8
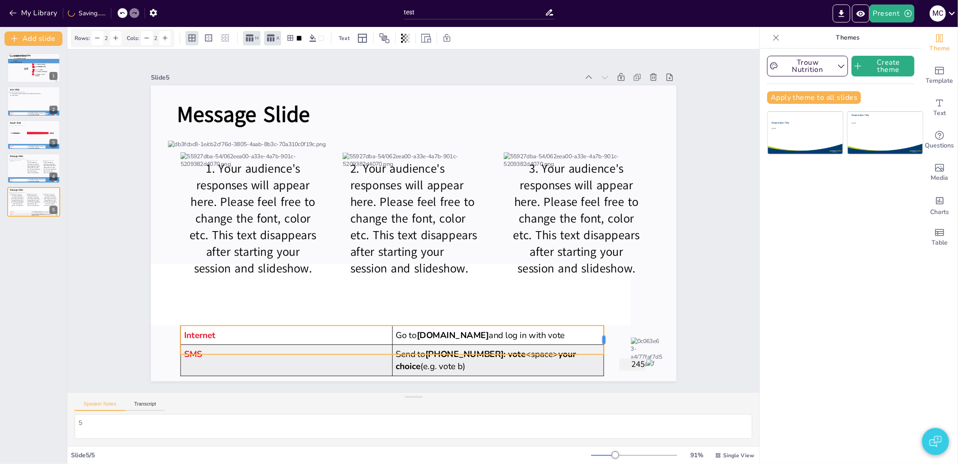
drag, startPoint x: 521, startPoint y: 336, endPoint x: 598, endPoint y: 331, distance: 76.9
click at [604, 331] on div at bounding box center [607, 339] width 7 height 29
click at [717, 329] on div "Slide 1 Explanation Slide Explanation Slide Internet Login with vote[h] 2 1 Go …" at bounding box center [413, 220] width 692 height 342
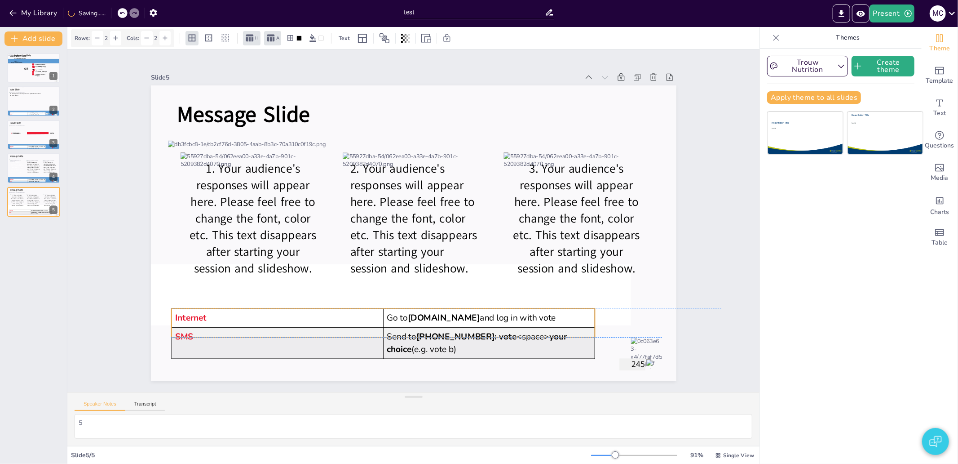
drag, startPoint x: 568, startPoint y: 342, endPoint x: 559, endPoint y: 322, distance: 21.3
click at [559, 322] on tbody "Internet Go to [DOMAIN_NAME] and log in with vote SMS Send to [PHONE_NUMBER]: v…" at bounding box center [384, 334] width 424 height 50
click at [331, 331] on p "SMS" at bounding box center [277, 337] width 205 height 12
click at [328, 337] on div at bounding box center [383, 340] width 424 height 7
click at [325, 349] on div "SMS" at bounding box center [277, 343] width 205 height 24
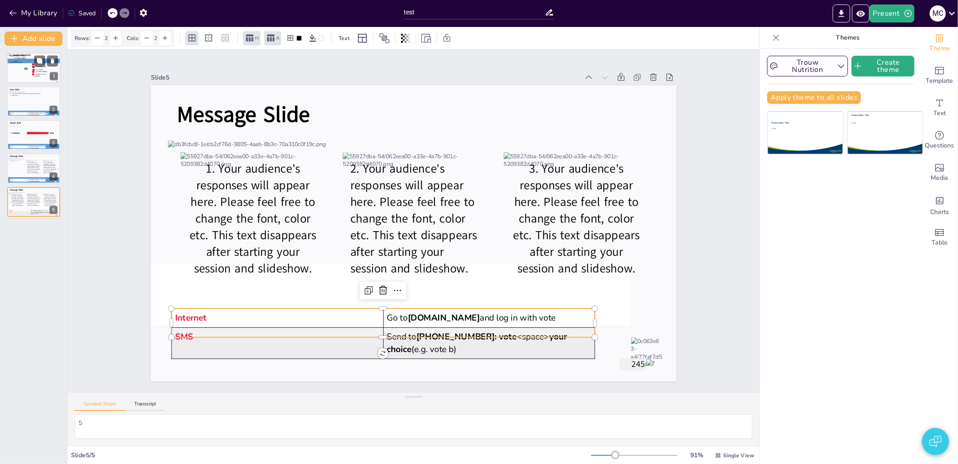
click at [24, 74] on div at bounding box center [15, 70] width 19 height 17
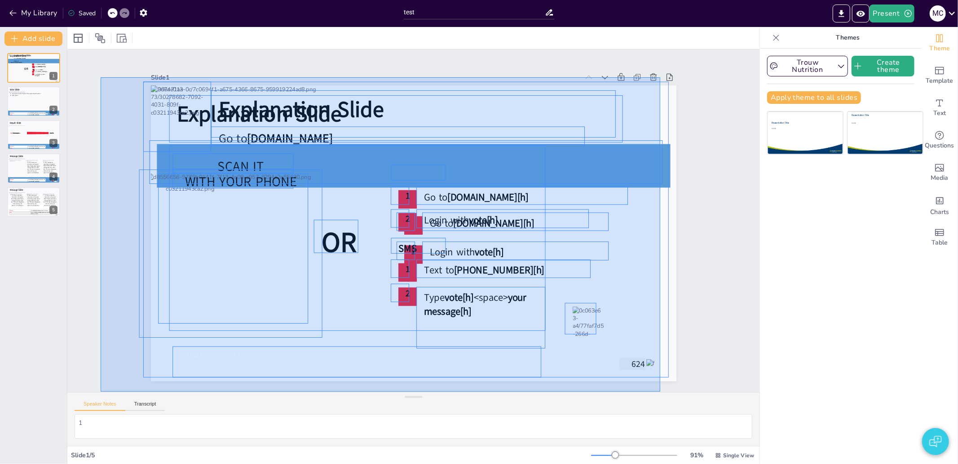
drag, startPoint x: 101, startPoint y: 77, endPoint x: 660, endPoint y: 391, distance: 641.7
click at [660, 391] on div "Slide 1 Explanation Slide Explanation Slide Internet Login with vote[h] 2 1 Go …" at bounding box center [413, 247] width 692 height 396
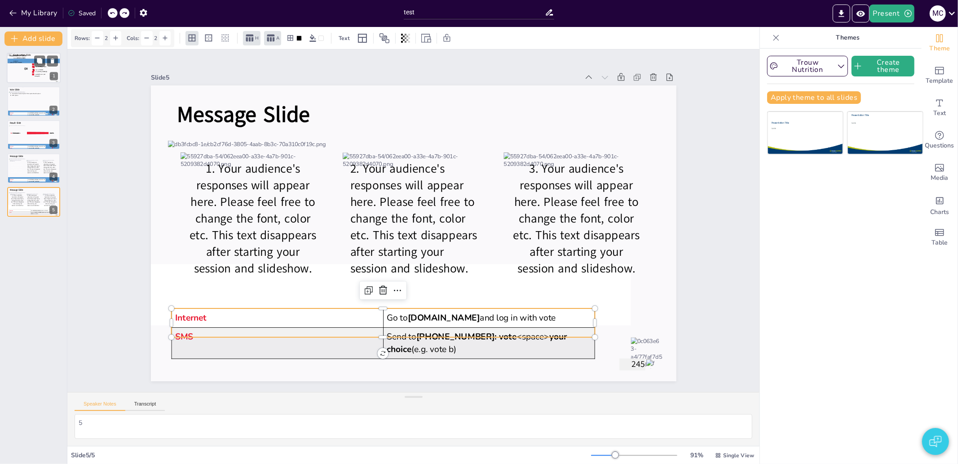
click at [21, 81] on div "Voting is anonymous" at bounding box center [29, 81] width 38 height 3
type textarea "1"
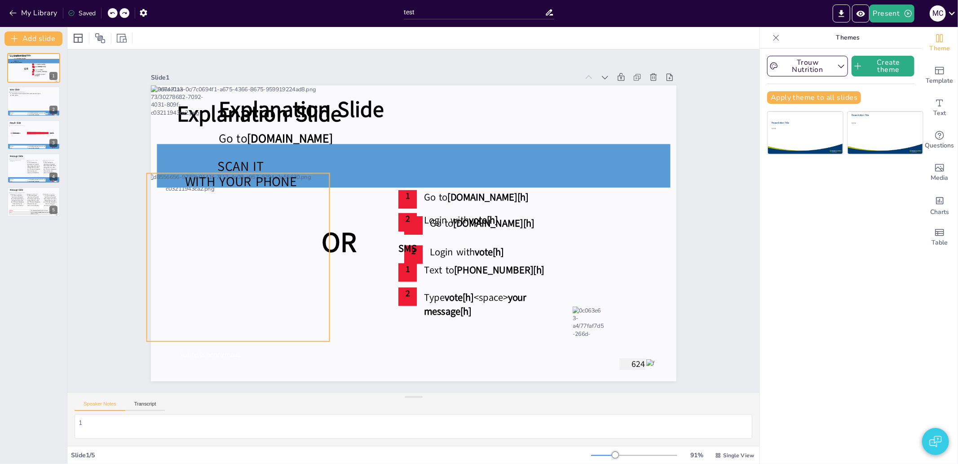
click at [243, 234] on div at bounding box center [237, 257] width 183 height 168
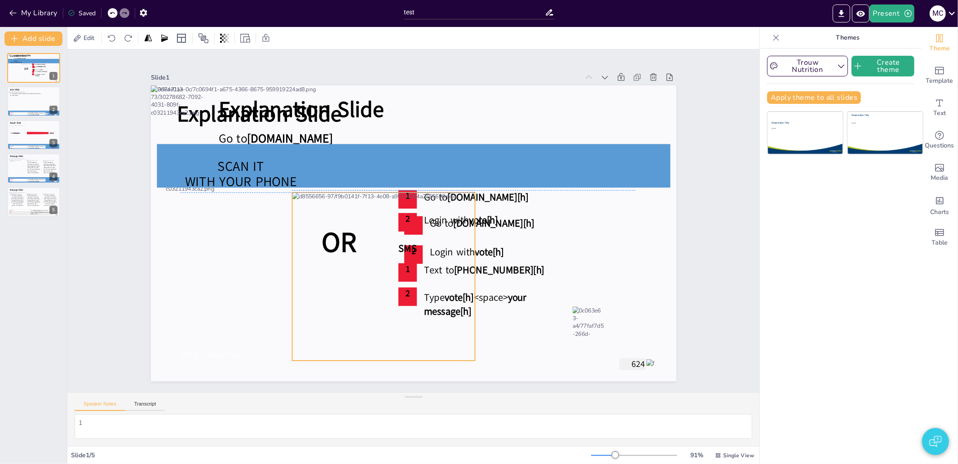
drag, startPoint x: 243, startPoint y: 258, endPoint x: 412, endPoint y: 280, distance: 169.8
click at [412, 280] on div at bounding box center [383, 276] width 183 height 168
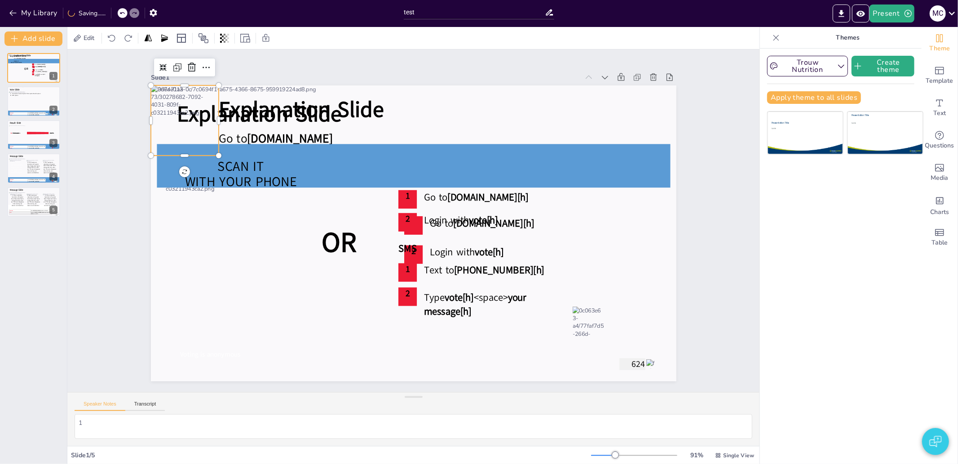
click at [180, 116] on div at bounding box center [185, 120] width 68 height 70
click at [231, 102] on span "Explanation Slide" at bounding box center [301, 109] width 165 height 30
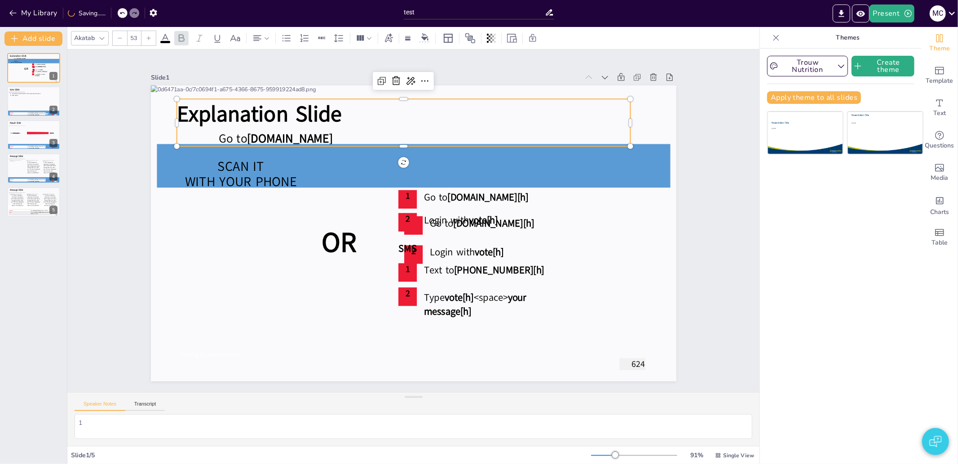
click at [233, 102] on span "Explanation Slide" at bounding box center [259, 114] width 165 height 30
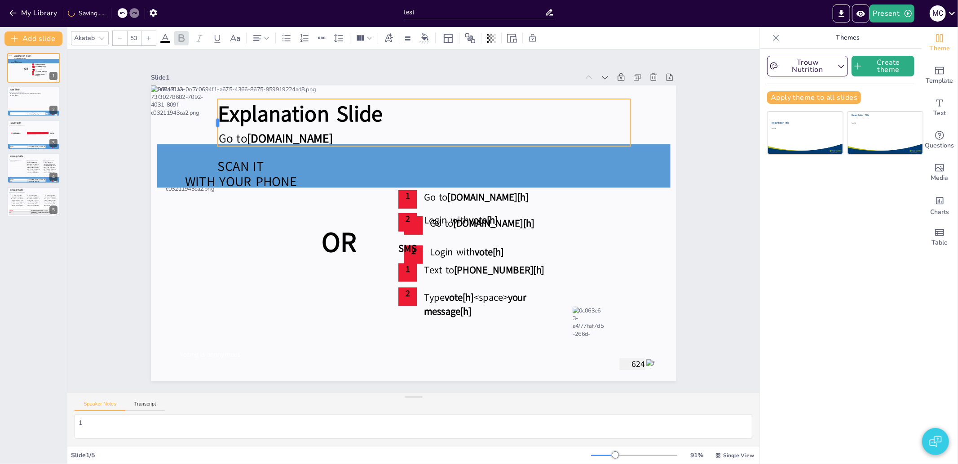
drag, startPoint x: 168, startPoint y: 118, endPoint x: 209, endPoint y: 115, distance: 41.0
click at [210, 115] on div at bounding box center [213, 122] width 7 height 47
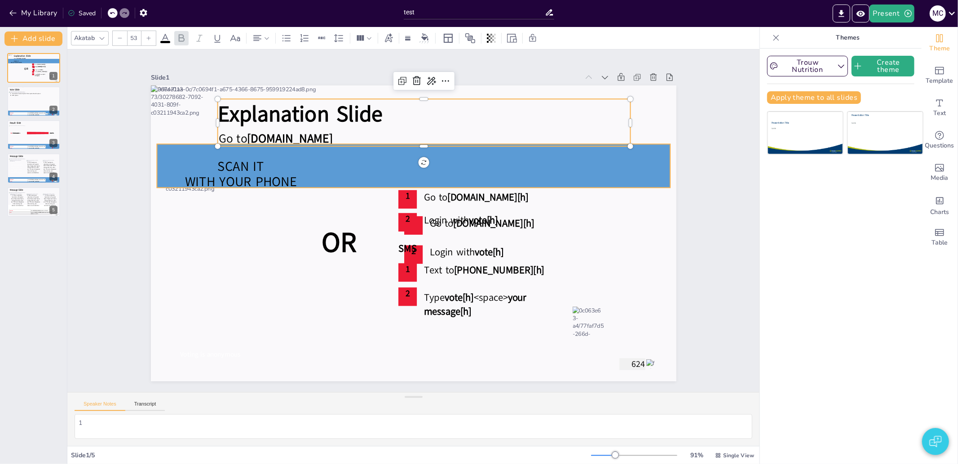
type input "24"
click at [650, 169] on div at bounding box center [413, 166] width 513 height 44
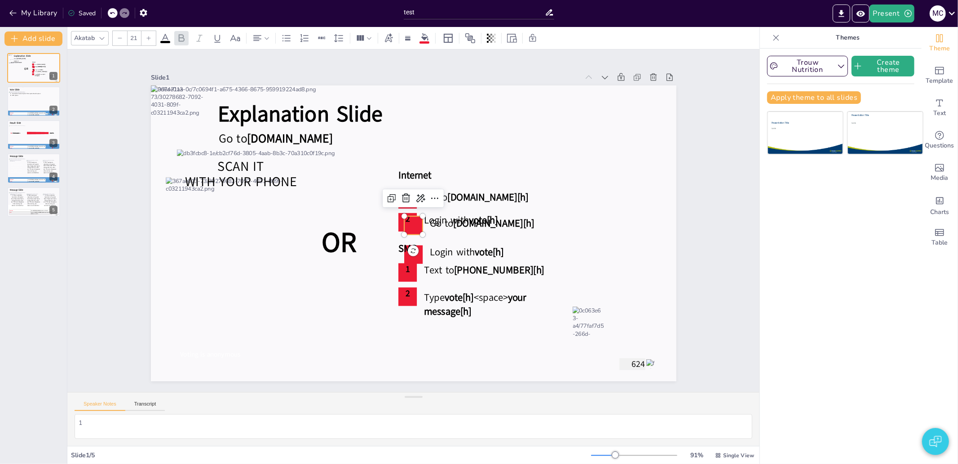
click at [411, 223] on p "1" at bounding box center [413, 222] width 18 height 12
type input "24"
click at [453, 221] on span "Login with" at bounding box center [446, 219] width 45 height 13
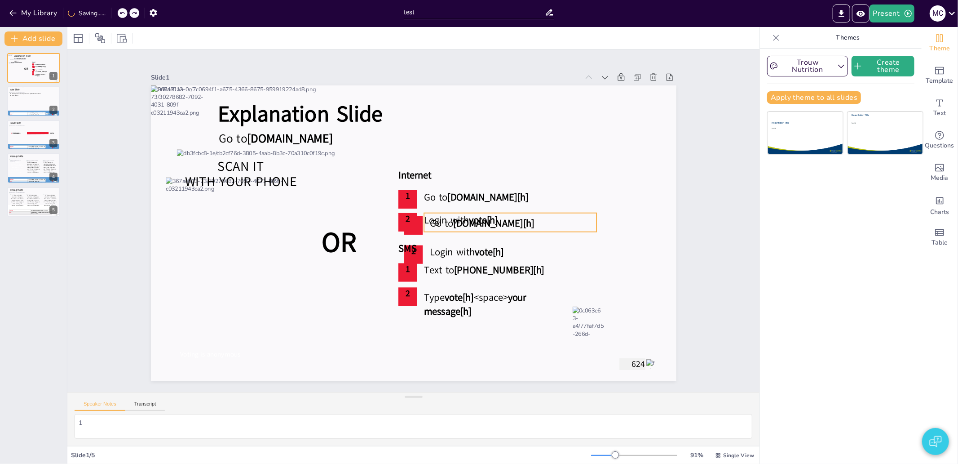
click at [437, 227] on div "Login with vote[h]" at bounding box center [510, 222] width 172 height 19
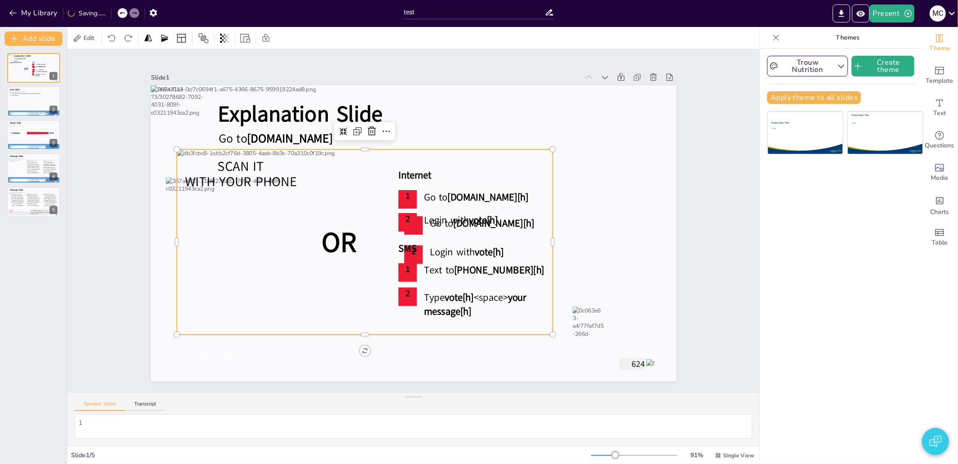
click at [441, 235] on div at bounding box center [365, 241] width 376 height 185
drag, startPoint x: 483, startPoint y: 222, endPoint x: 490, endPoint y: 219, distance: 7.4
click at [484, 221] on span "vote[h]" at bounding box center [482, 219] width 29 height 13
click at [591, 216] on p "Go to [DOMAIN_NAME][h]" at bounding box center [523, 223] width 186 height 14
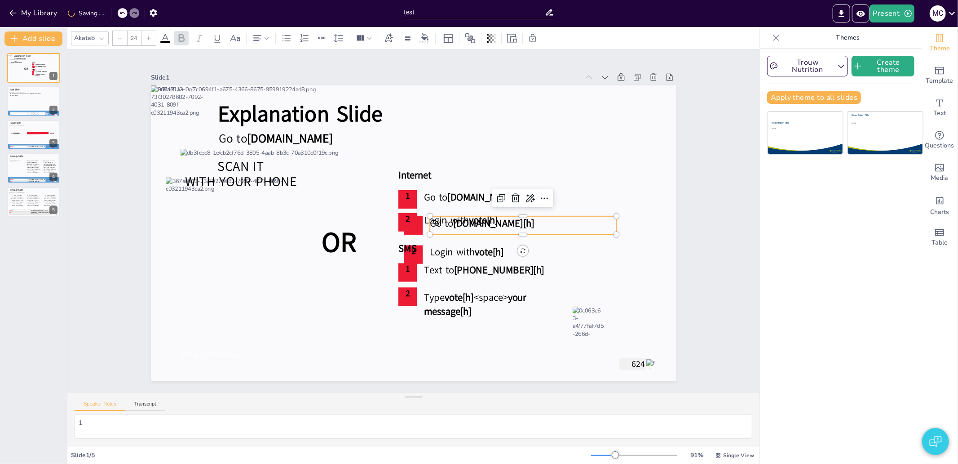
click at [599, 222] on p "Go to [DOMAIN_NAME][h]" at bounding box center [523, 223] width 186 height 14
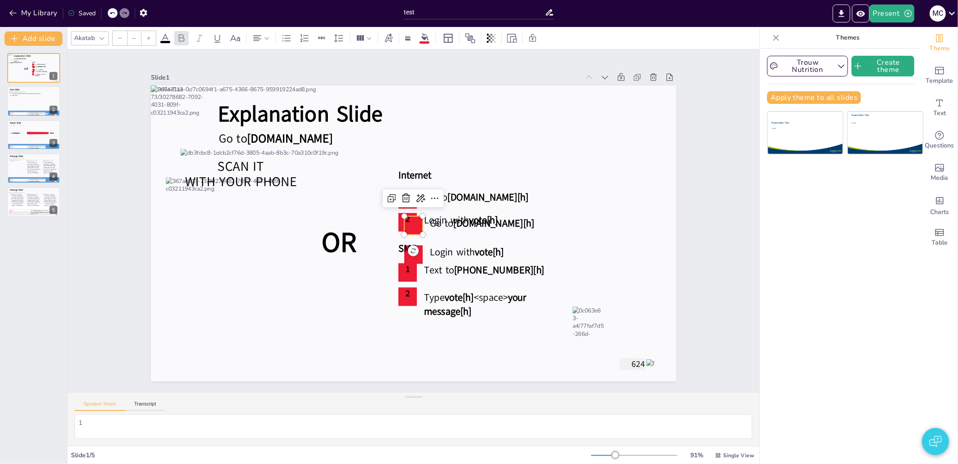
type input "21"
click at [411, 225] on div "1" at bounding box center [413, 225] width 18 height 18
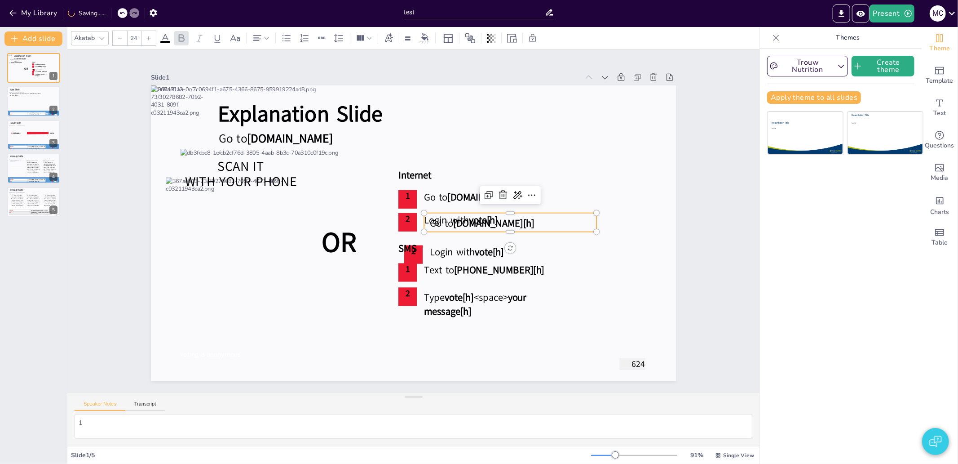
click at [587, 220] on p "Login with vote[h]" at bounding box center [510, 220] width 172 height 14
click at [694, 216] on div "Slide 1 Explanation Slide Internet Login with vote[h] 2 Go to [DOMAIN_NAME][h] …" at bounding box center [413, 220] width 692 height 342
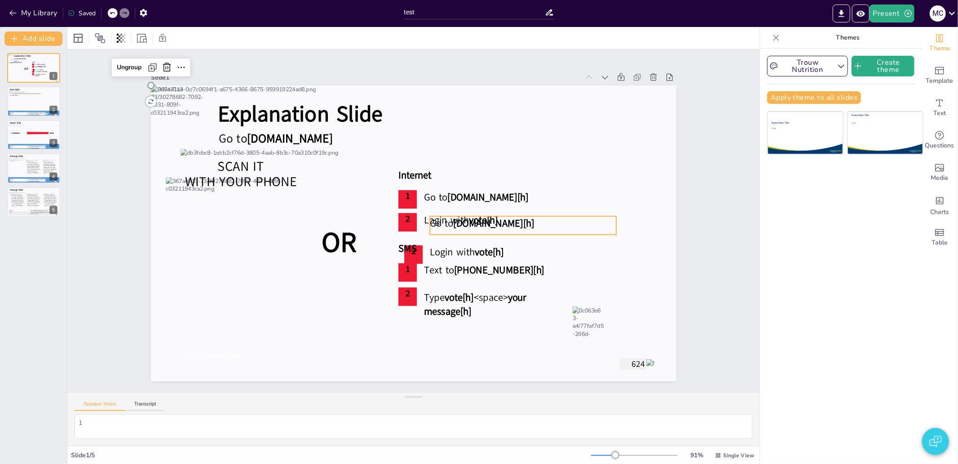
click at [592, 228] on div "Go to [DOMAIN_NAME][h]" at bounding box center [523, 225] width 186 height 18
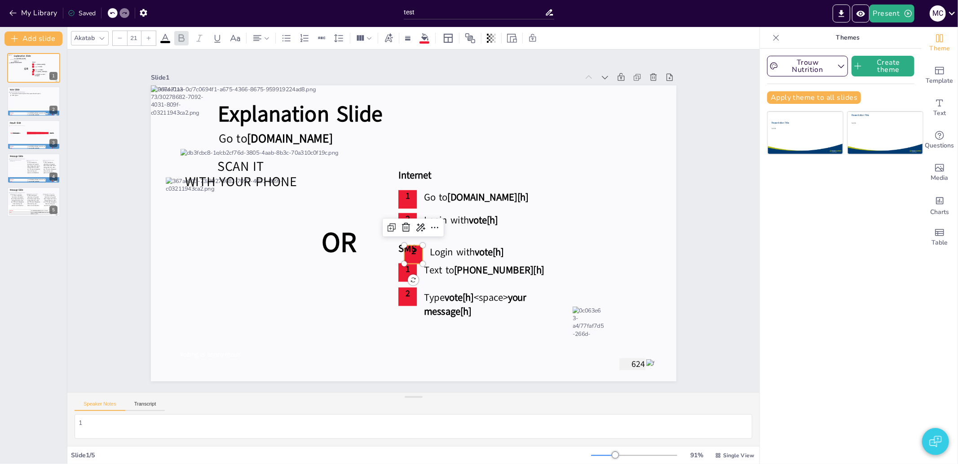
click at [411, 256] on div "Explanation Slide Internet Login with vote[h] 2 Go to [DOMAIN_NAME] 1 2 Go to […" at bounding box center [414, 233] width 526 height 296
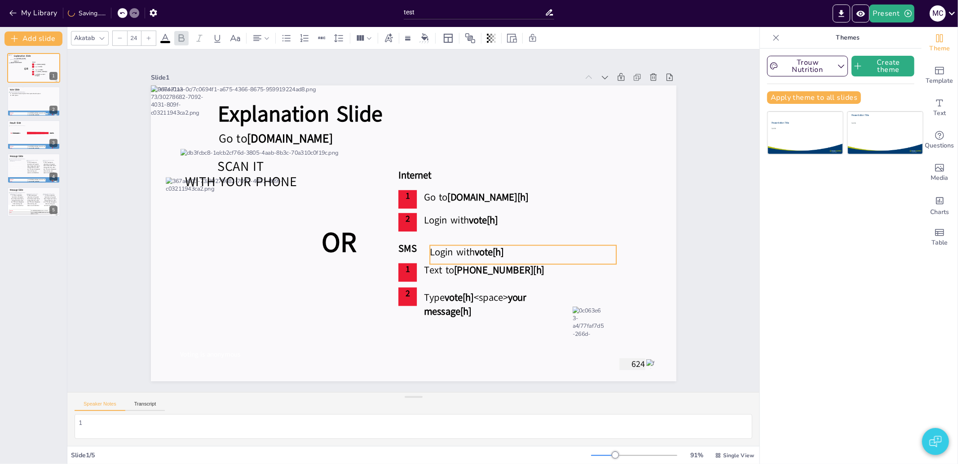
click at [462, 250] on span "Login with" at bounding box center [452, 251] width 45 height 13
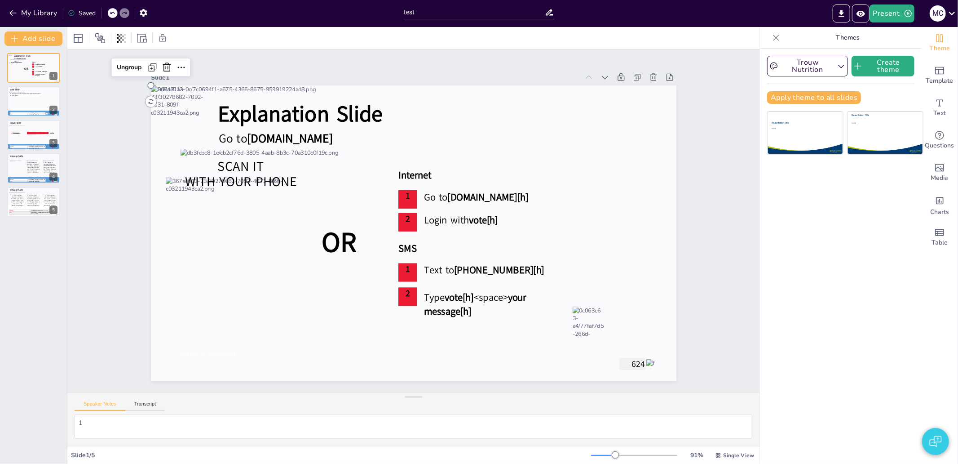
click at [632, 362] on span "624" at bounding box center [638, 364] width 13 height 12
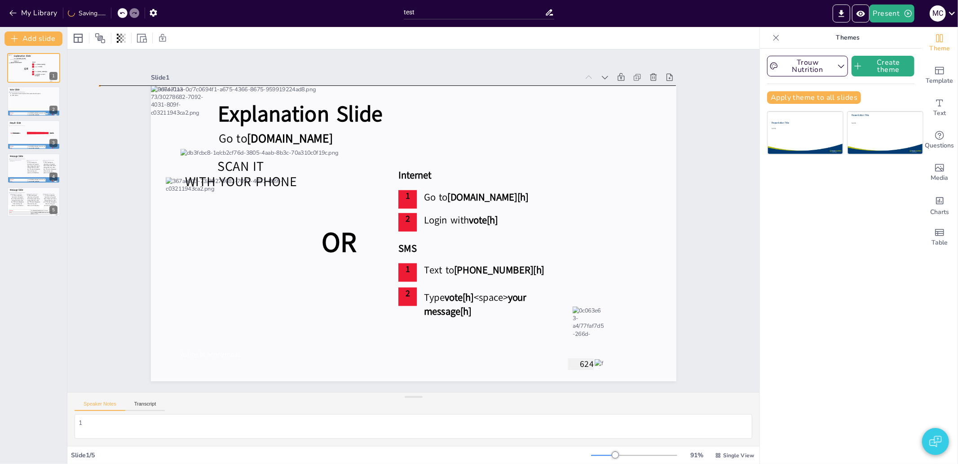
drag, startPoint x: 634, startPoint y: 361, endPoint x: 582, endPoint y: 363, distance: 51.7
click at [687, 358] on div "Slide 1 Explanation Slide Internet Go to [DOMAIN_NAME] 1 2 Go to [DOMAIN_NAME][…" at bounding box center [414, 220] width 576 height 321
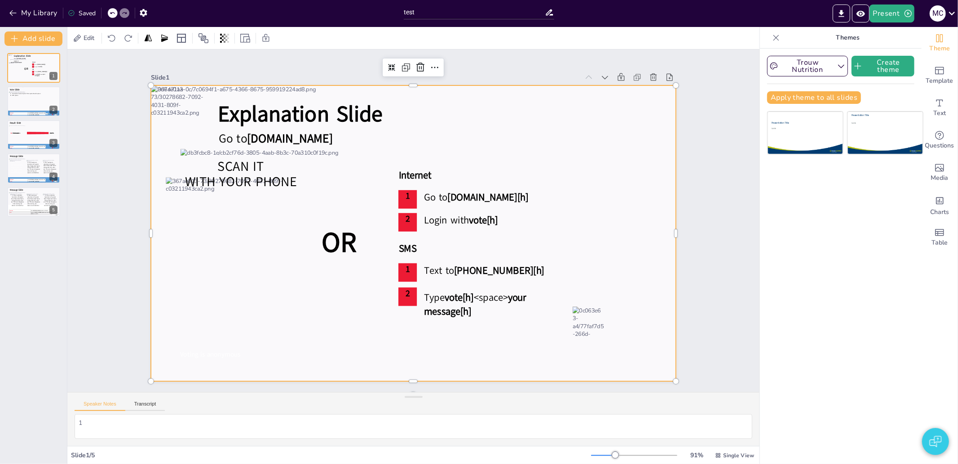
click at [154, 361] on div at bounding box center [414, 233] width 526 height 296
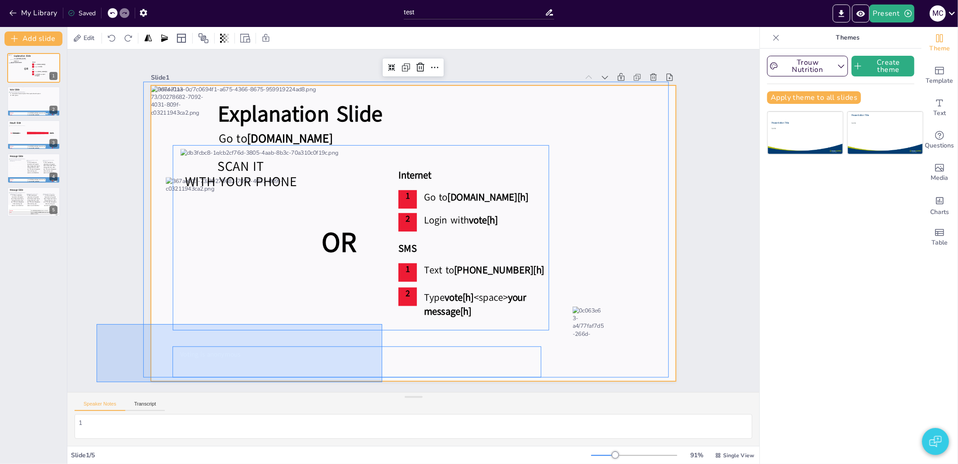
drag, startPoint x: 97, startPoint y: 324, endPoint x: 382, endPoint y: 382, distance: 291.5
click at [382, 382] on div "Slide 1 Explanation Slide Internet Go to [DOMAIN_NAME] 1 2 Go to [DOMAIN_NAME][…" at bounding box center [413, 220] width 692 height 342
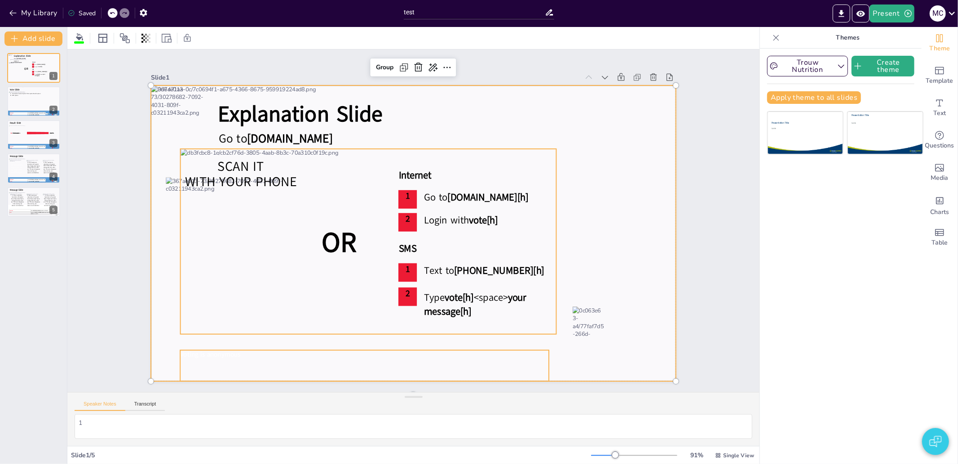
click at [347, 362] on div "Voting is anonymous" at bounding box center [364, 365] width 369 height 31
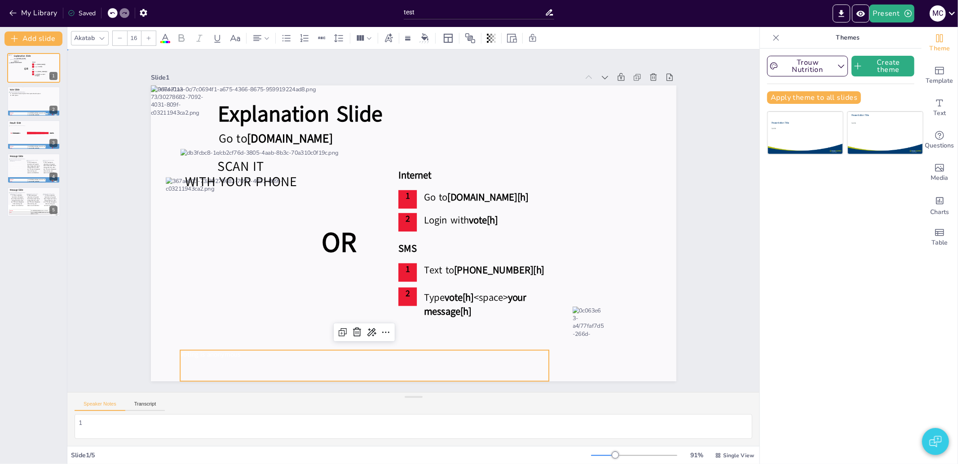
click at [110, 305] on div "Slide 1 Explanation Slide Internet Go to [DOMAIN_NAME] 1 2 Go to [DOMAIN_NAME][…" at bounding box center [413, 220] width 692 height 342
click at [215, 356] on div "Voting is anonymous" at bounding box center [364, 365] width 369 height 31
drag, startPoint x: 278, startPoint y: 356, endPoint x: 388, endPoint y: 374, distance: 110.6
click at [387, 374] on div "Voting is anonymous" at bounding box center [387, 365] width 369 height 31
click at [129, 309] on div "Slide 1 Explanation Slide Internet Go to [DOMAIN_NAME] 1 2 Go to [DOMAIN_NAME][…" at bounding box center [414, 220] width 576 height 321
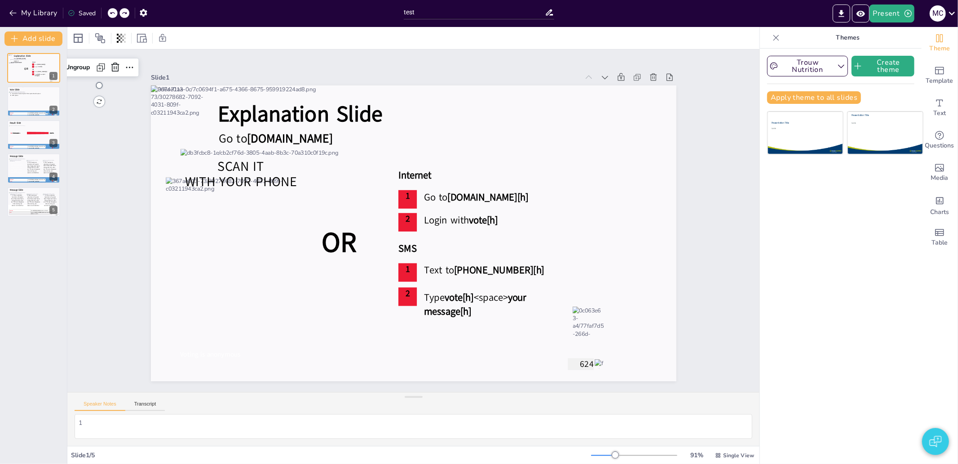
click at [580, 362] on span "624" at bounding box center [586, 364] width 13 height 12
drag, startPoint x: 576, startPoint y: 362, endPoint x: 569, endPoint y: 360, distance: 7.5
click at [689, 345] on div "Slide 1 Explanation Slide Internet Go to [DOMAIN_NAME] 1 2 Go to [DOMAIN_NAME][…" at bounding box center [414, 220] width 576 height 321
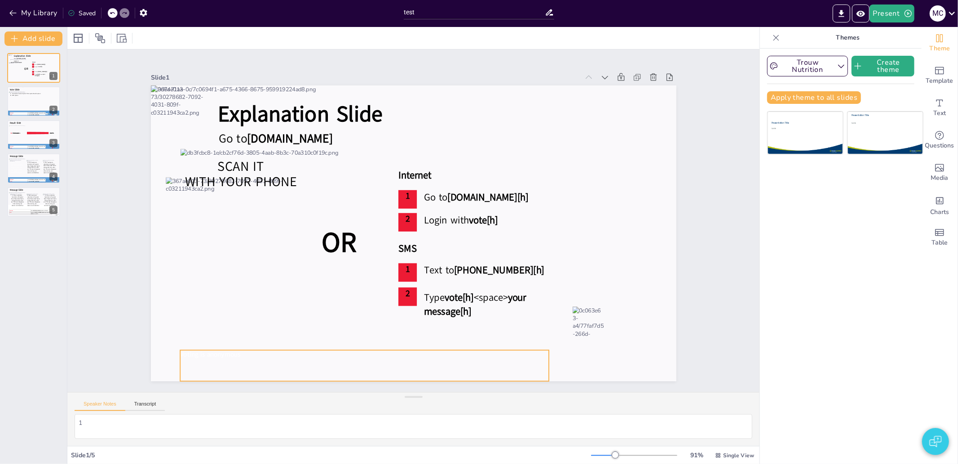
click at [306, 365] on div "Voting is anonymous" at bounding box center [364, 365] width 369 height 31
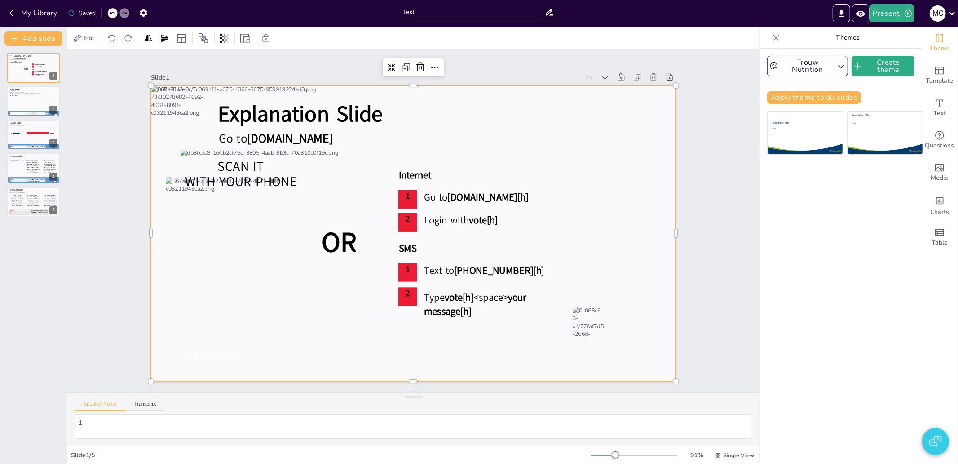
click at [558, 319] on div at bounding box center [414, 233] width 526 height 296
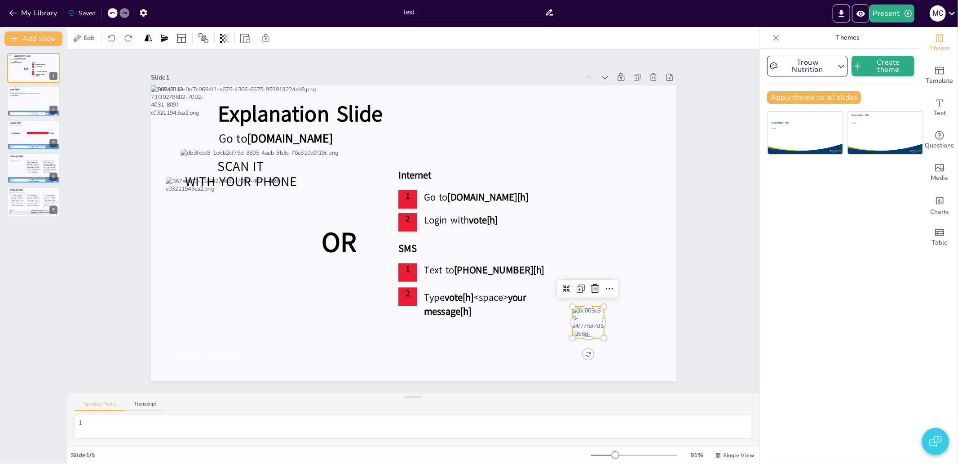
click at [572, 317] on div at bounding box center [587, 321] width 31 height 31
click at [702, 308] on div "Slide 1 Explanation Slide Internet Go to [DOMAIN_NAME] 1 2 Go to [DOMAIN_NAME][…" at bounding box center [413, 220] width 692 height 342
click at [818, 63] on button "Trouw Nutrition" at bounding box center [807, 66] width 81 height 21
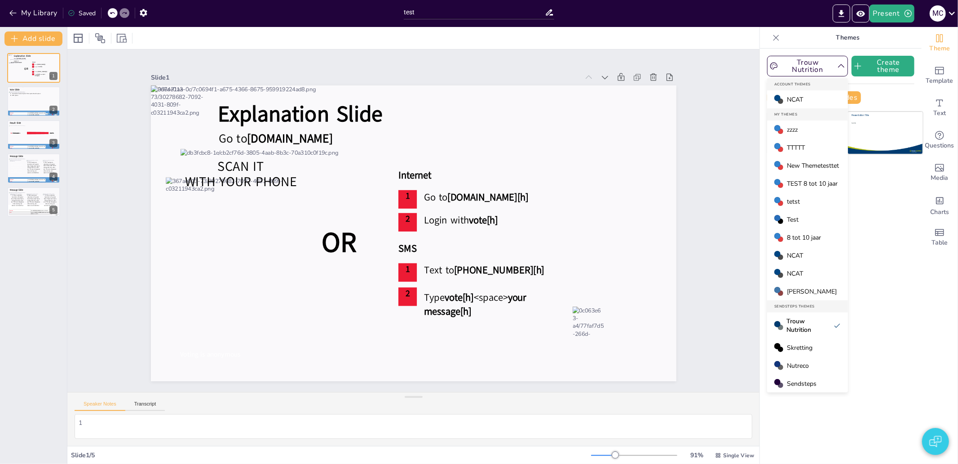
click at [792, 235] on span "8 tot 10 jaar" at bounding box center [804, 237] width 34 height 9
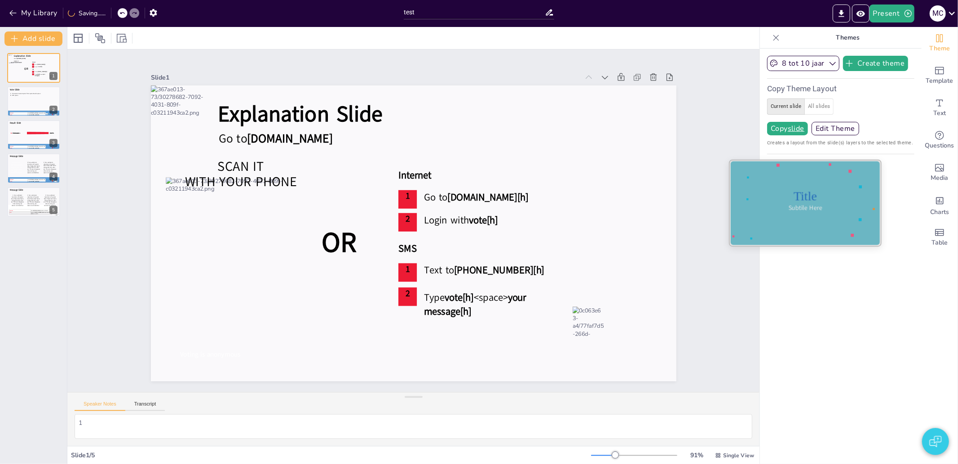
click at [788, 208] on div "Subtile Here" at bounding box center [805, 208] width 98 height 9
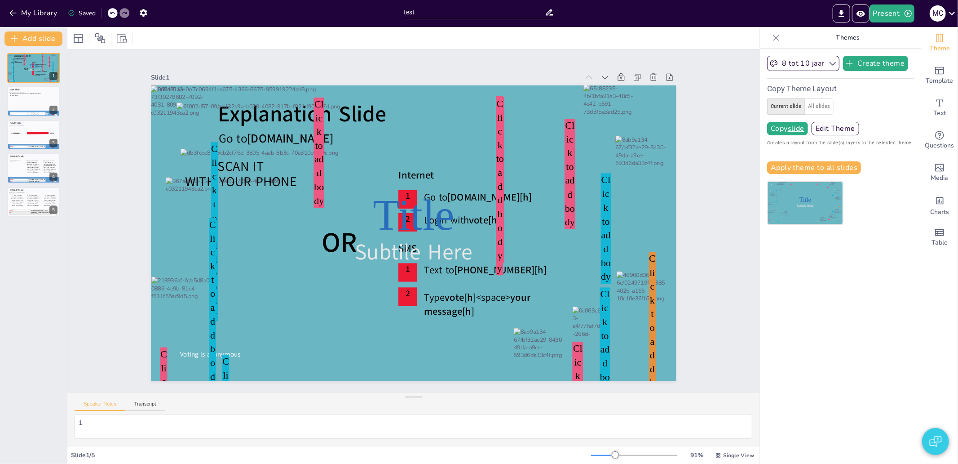
click at [114, 14] on icon at bounding box center [112, 12] width 5 height 5
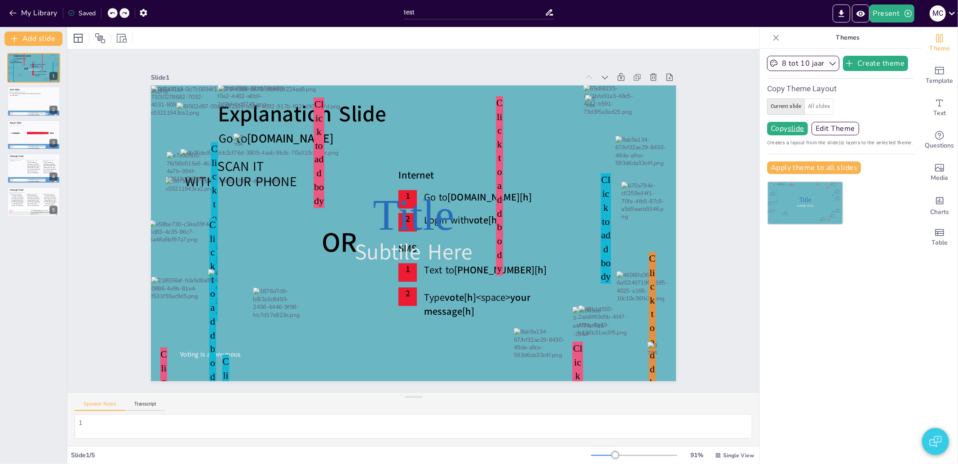
click at [114, 14] on icon at bounding box center [112, 12] width 5 height 5
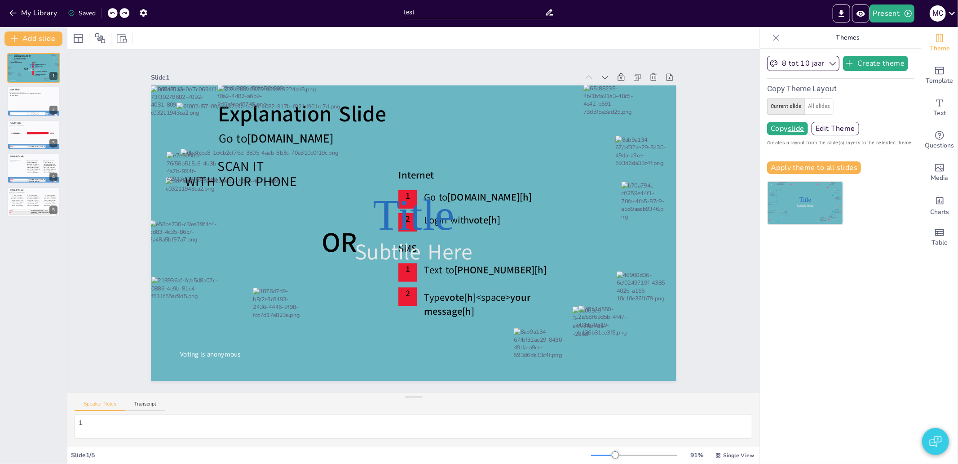
click at [114, 14] on icon at bounding box center [112, 12] width 5 height 5
click at [114, 14] on div "My Library Saving......" at bounding box center [81, 12] width 162 height 16
click at [121, 13] on icon at bounding box center [122, 13] width 4 height 2
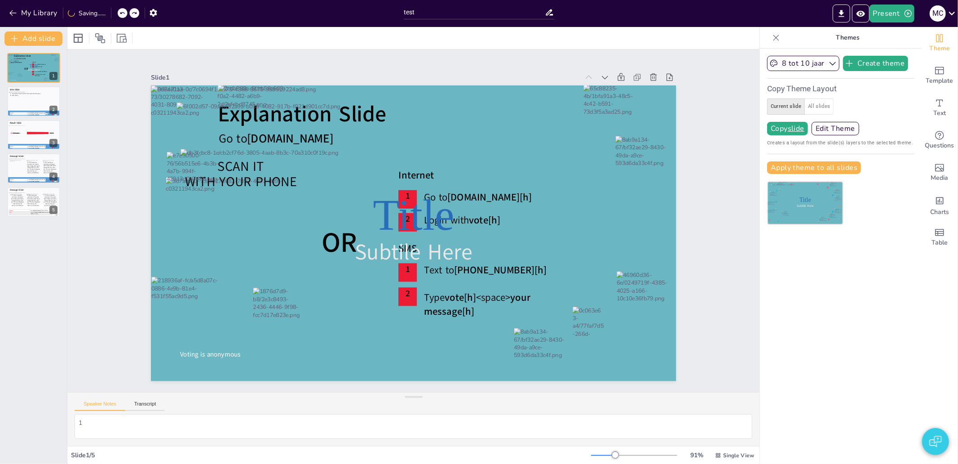
click at [121, 13] on icon at bounding box center [122, 13] width 4 height 2
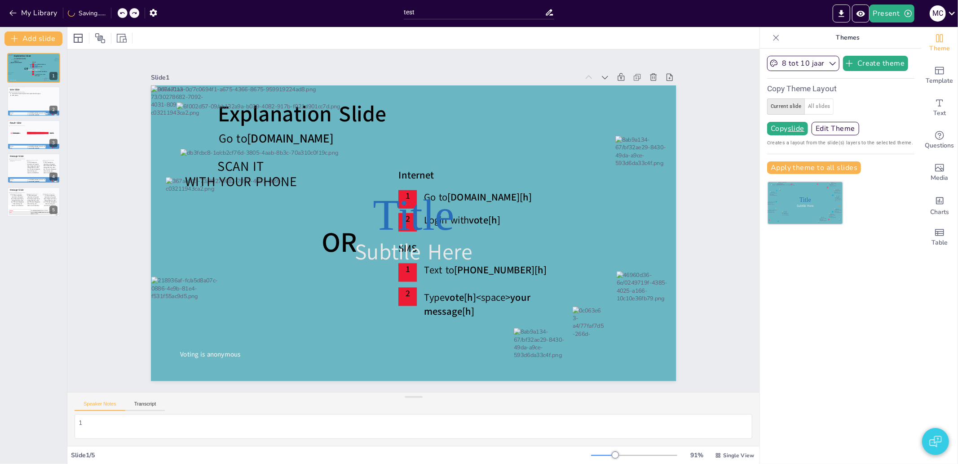
click at [121, 13] on icon at bounding box center [122, 13] width 4 height 2
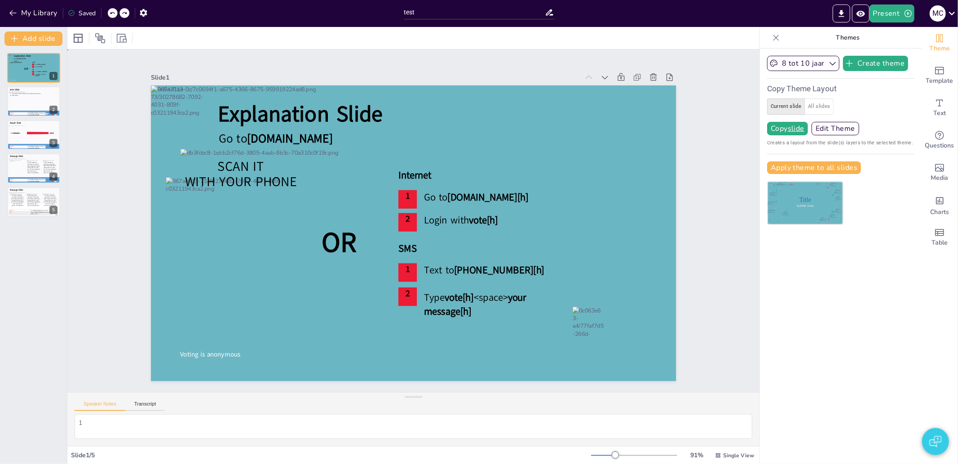
click at [682, 230] on div "Slide 1 Explanation Slide Internet Go to [DOMAIN_NAME] 1 2 Go to [DOMAIN_NAME][…" at bounding box center [414, 220] width 576 height 321
click at [30, 106] on div "First option Second option Third option Fourth option Fifth option" at bounding box center [33, 102] width 49 height 18
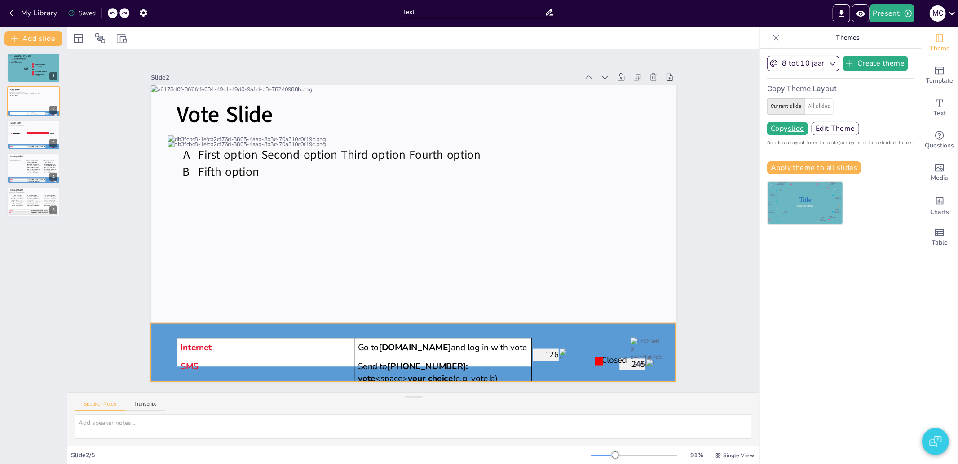
click at [157, 338] on div at bounding box center [414, 352] width 526 height 58
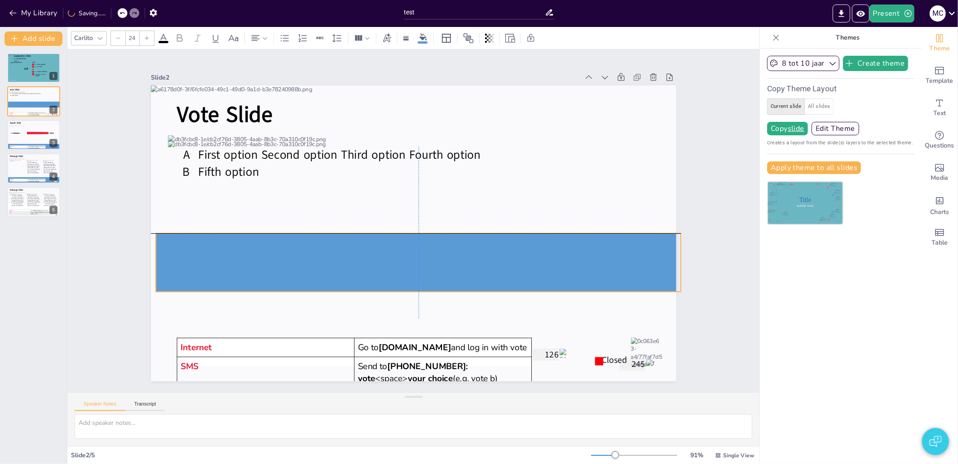
drag, startPoint x: 157, startPoint y: 338, endPoint x: 162, endPoint y: 251, distance: 87.3
click at [162, 85] on div "Vote Slide First option Second option Third option Fourth option Fifth option I…" at bounding box center [414, 85] width 526 height 0
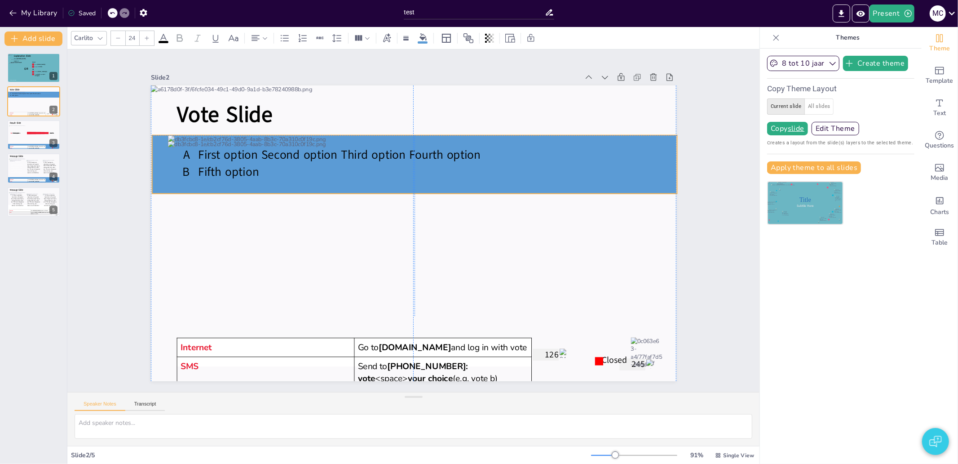
drag, startPoint x: 162, startPoint y: 251, endPoint x: 159, endPoint y: 153, distance: 97.5
click at [159, 85] on div "Vote Slide First option Second option Third option Fourth option Fifth option I…" at bounding box center [414, 85] width 526 height 0
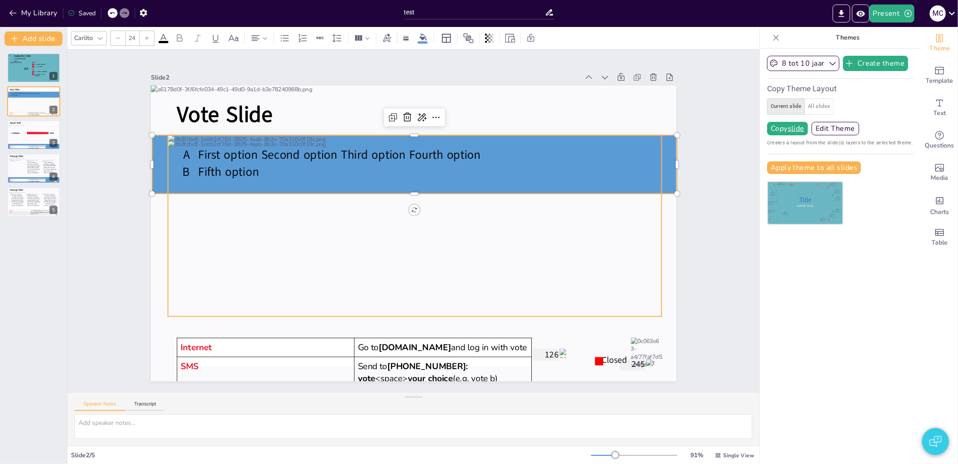
click at [203, 140] on div at bounding box center [415, 225] width 494 height 181
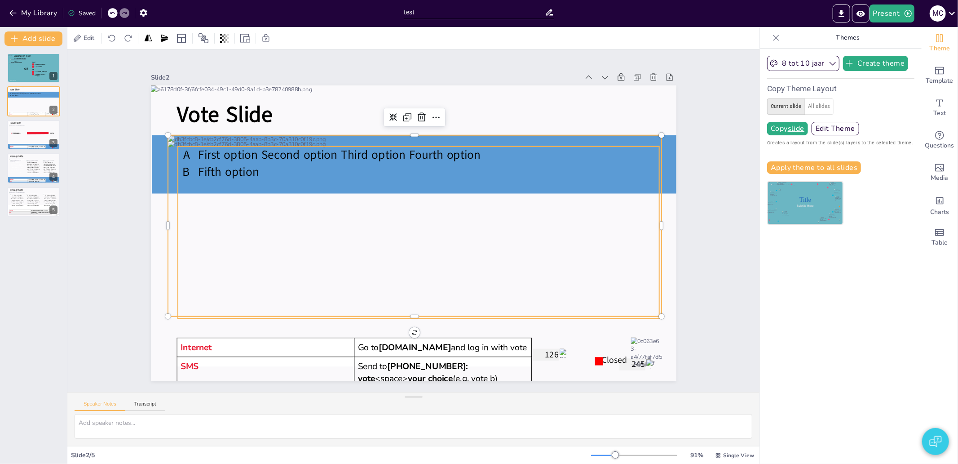
click at [199, 153] on span "First option Second option Third option Fourth option" at bounding box center [339, 154] width 283 height 17
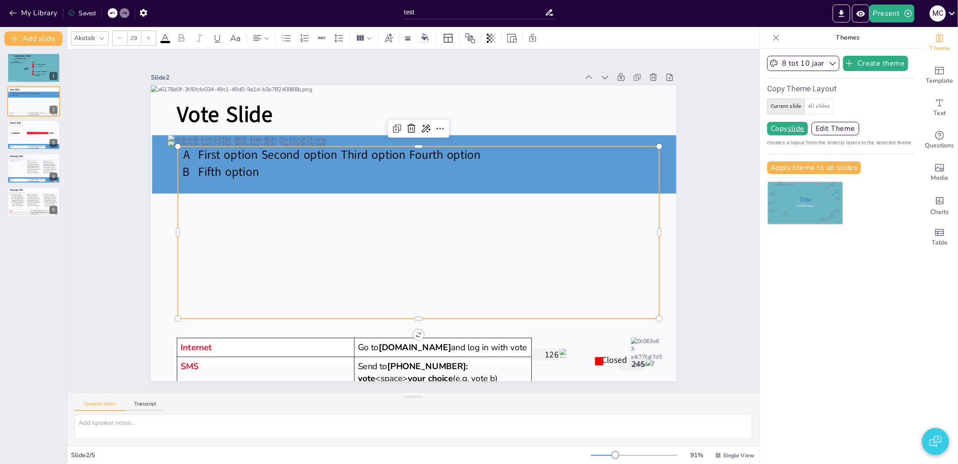
click at [199, 153] on span "First option Second option Third option Fourth option" at bounding box center [339, 154] width 283 height 17
click at [198, 149] on p "First option Second option Third option Fourth option" at bounding box center [428, 154] width 461 height 17
click at [256, 153] on span "First option Second option Third option Fourth option" at bounding box center [339, 154] width 283 height 17
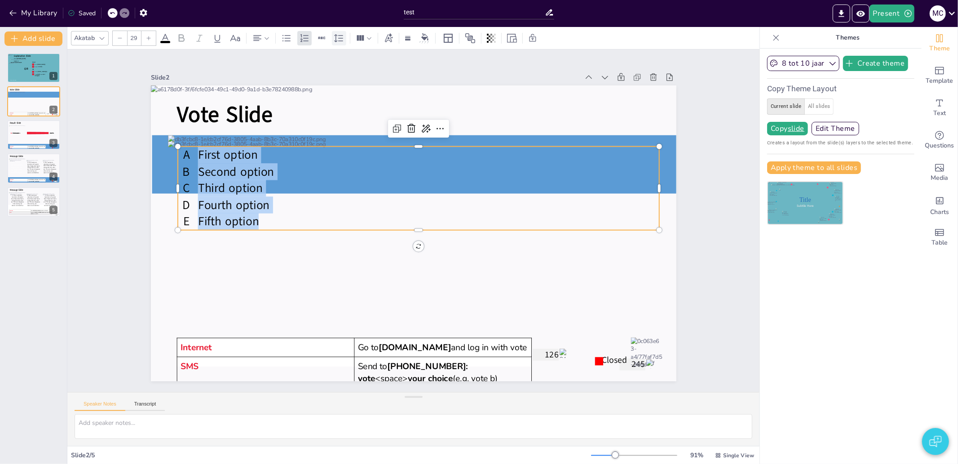
click at [341, 33] on icon at bounding box center [339, 38] width 11 height 11
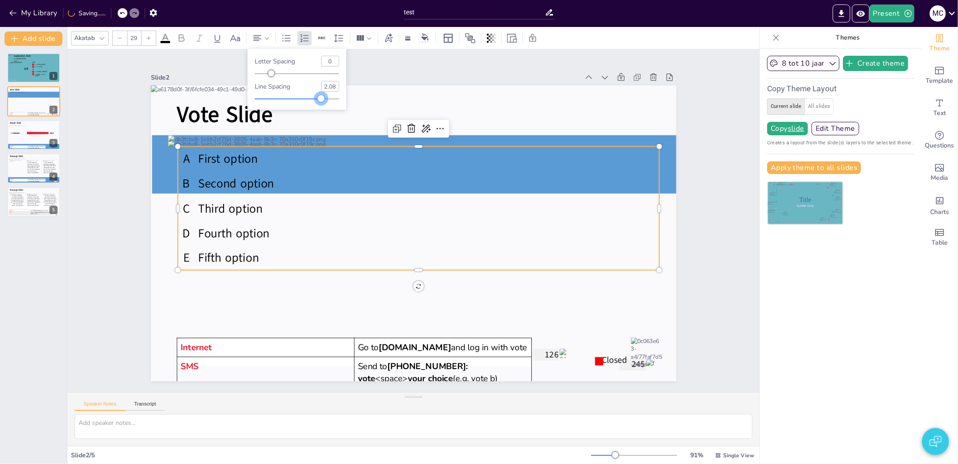
drag, startPoint x: 290, startPoint y: 101, endPoint x: 321, endPoint y: 101, distance: 31.0
click at [321, 101] on div at bounding box center [321, 98] width 7 height 7
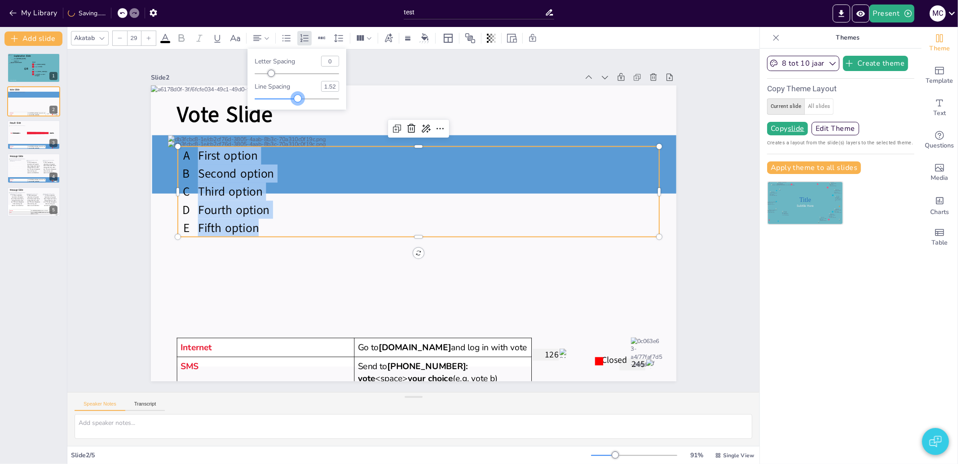
type input "1.5"
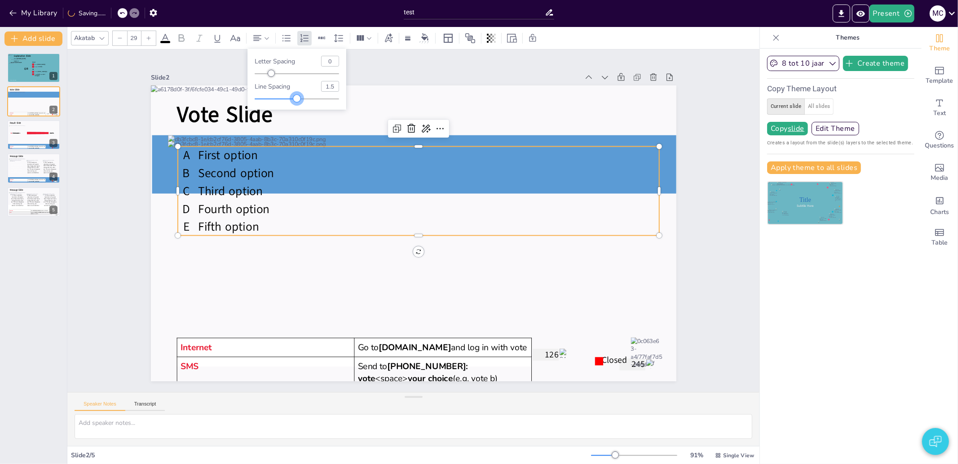
drag, startPoint x: 316, startPoint y: 97, endPoint x: 297, endPoint y: 96, distance: 19.4
click at [297, 96] on div at bounding box center [296, 98] width 7 height 7
click at [33, 135] on div at bounding box center [34, 134] width 51 height 18
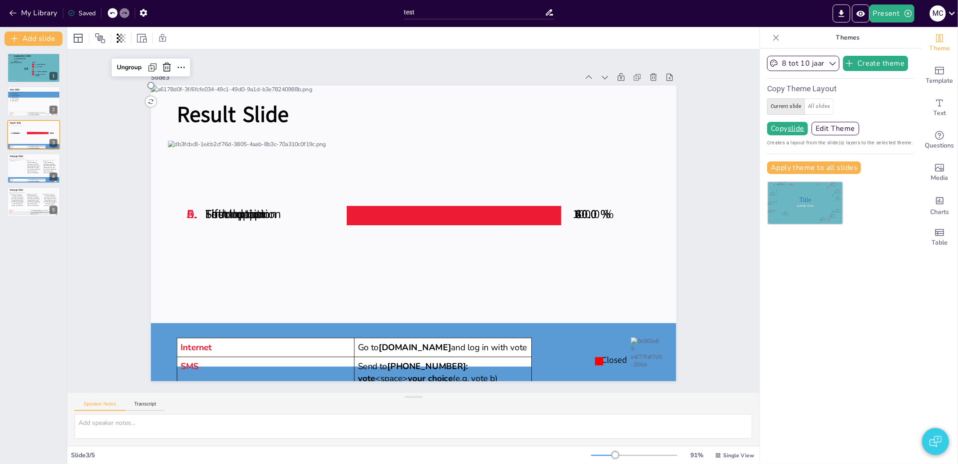
click at [347, 209] on p at bounding box center [369, 213] width 44 height 14
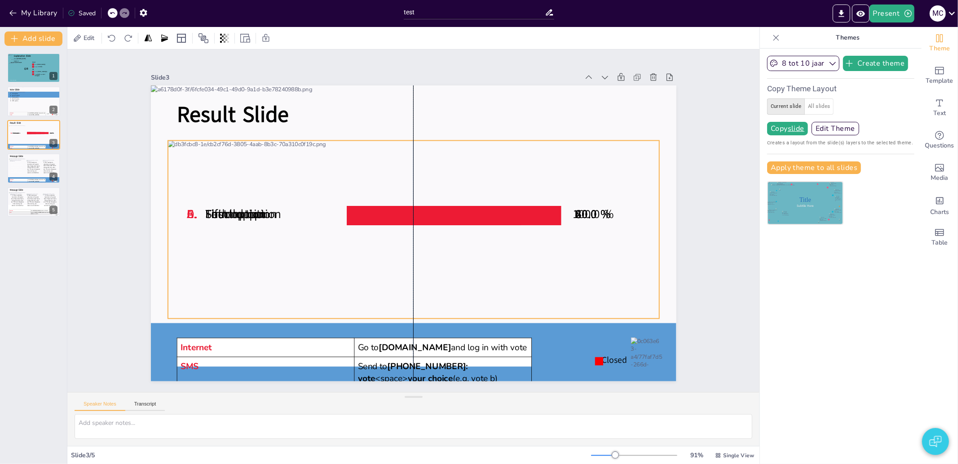
click at [457, 170] on div at bounding box center [413, 230] width 491 height 178
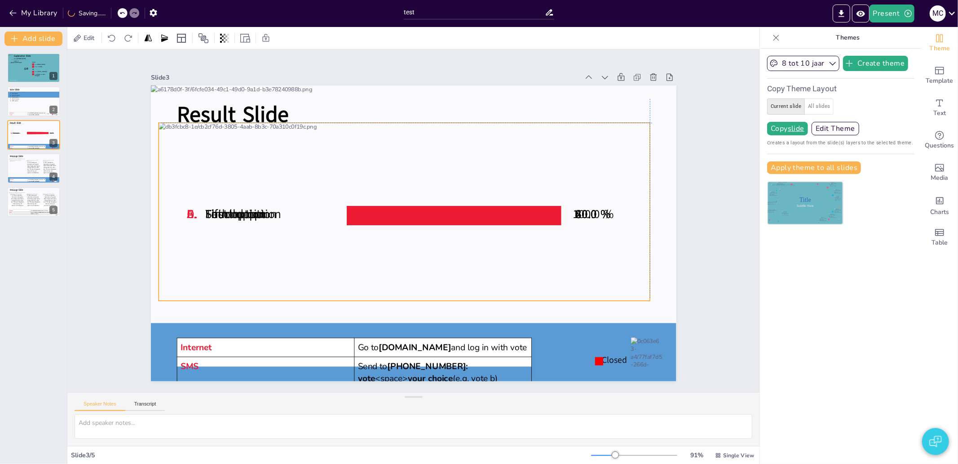
drag, startPoint x: 455, startPoint y: 168, endPoint x: 451, endPoint y: 148, distance: 20.5
click at [451, 148] on div at bounding box center [404, 212] width 491 height 178
click at [422, 207] on p at bounding box center [391, 213] width 88 height 14
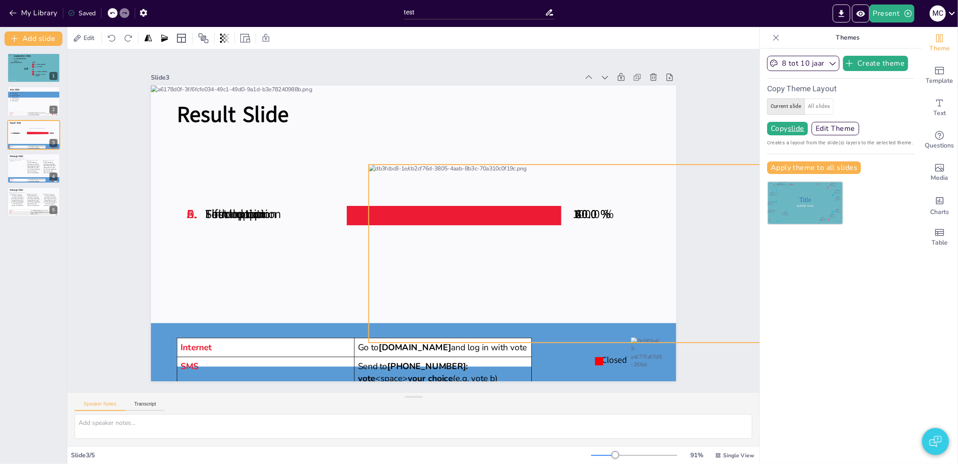
drag, startPoint x: 394, startPoint y: 273, endPoint x: 595, endPoint y: 315, distance: 205.1
click at [595, 315] on div at bounding box center [614, 253] width 491 height 178
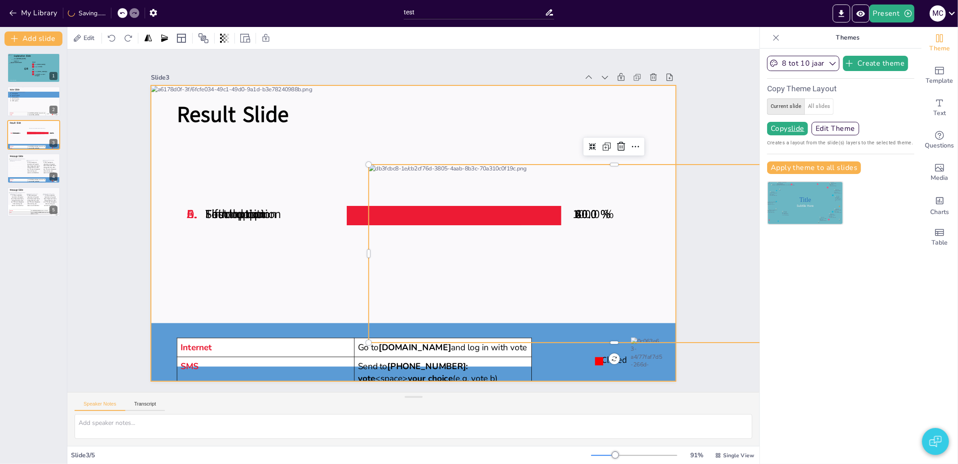
click at [343, 225] on div at bounding box center [414, 233] width 526 height 296
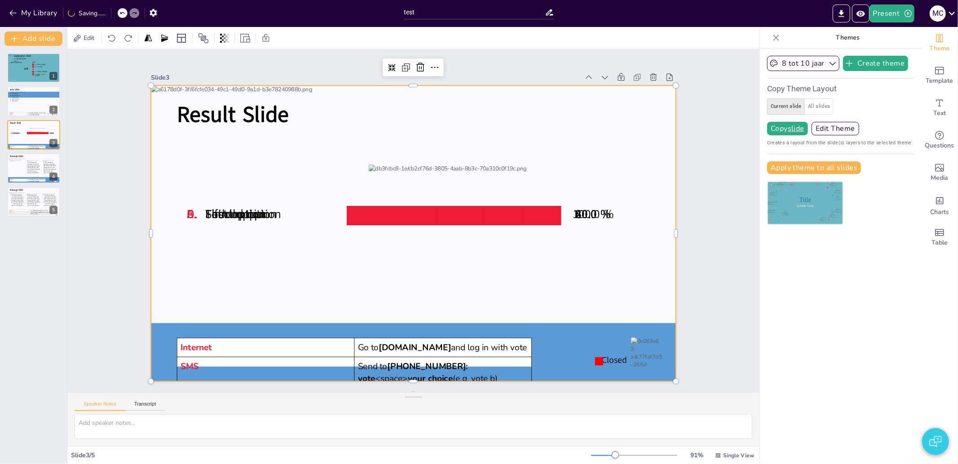
click at [347, 209] on p at bounding box center [369, 213] width 44 height 14
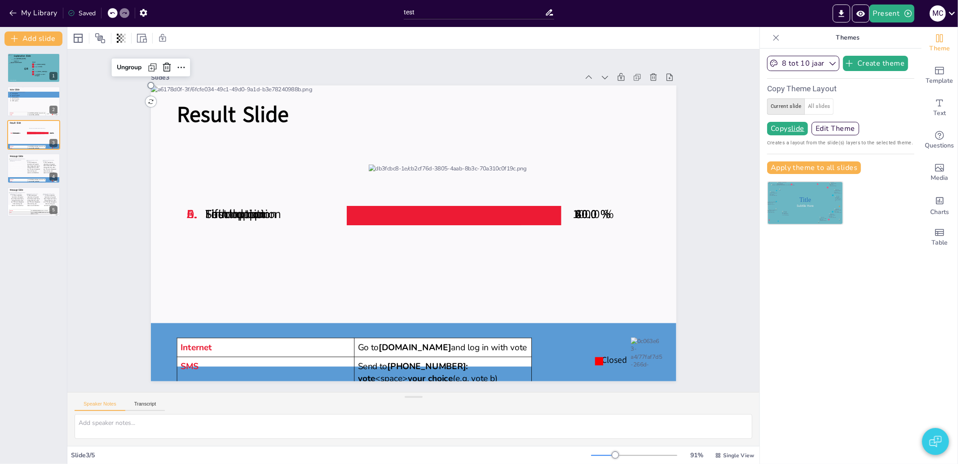
click at [259, 208] on p "Fifth option" at bounding box center [273, 214] width 136 height 17
click at [212, 209] on span "Fifth option" at bounding box center [235, 214] width 61 height 17
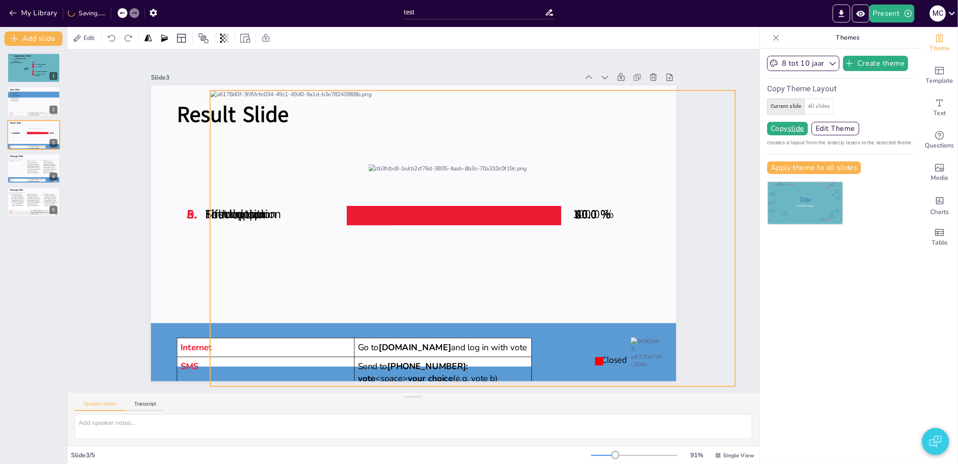
drag, startPoint x: 168, startPoint y: 198, endPoint x: 234, endPoint y: 204, distance: 66.8
click at [231, 85] on div "Result Slide A. First option 100.0 % Internet Go to [DOMAIN_NAME] and log in wi…" at bounding box center [414, 85] width 526 height 0
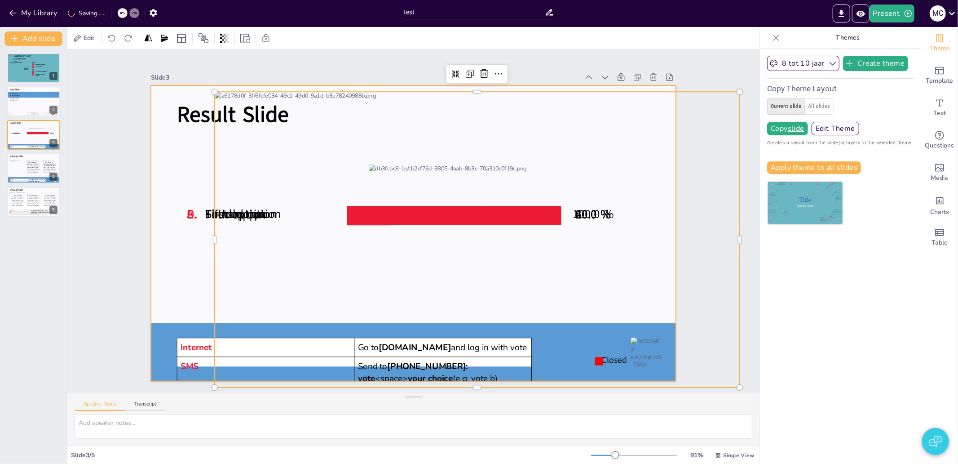
click at [178, 212] on div at bounding box center [414, 233] width 526 height 296
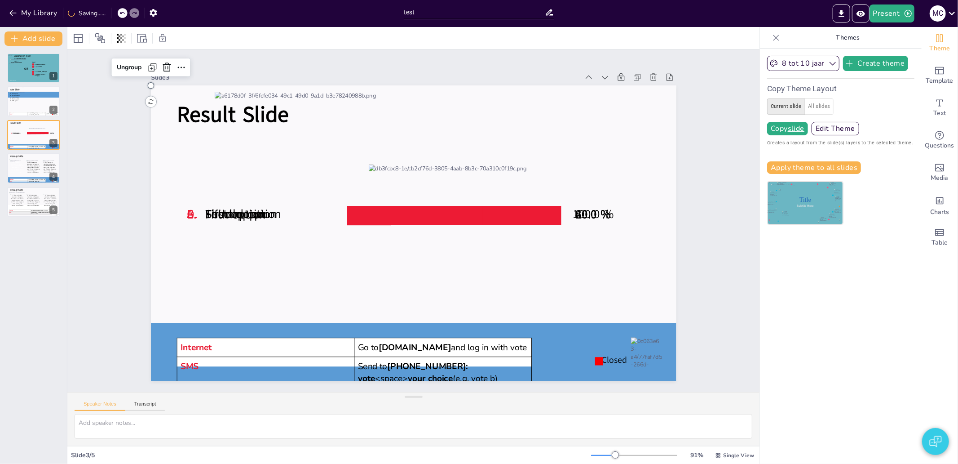
click at [187, 212] on span "E." at bounding box center [191, 214] width 9 height 17
drag, startPoint x: 163, startPoint y: 192, endPoint x: 259, endPoint y: 219, distance: 99.9
click at [249, 85] on div "Result Slide A. First option 100.0 % Internet Go to [DOMAIN_NAME] and log in wi…" at bounding box center [414, 85] width 526 height 0
click at [193, 208] on p "E." at bounding box center [196, 214] width 18 height 17
click at [187, 217] on span "E." at bounding box center [191, 214] width 9 height 17
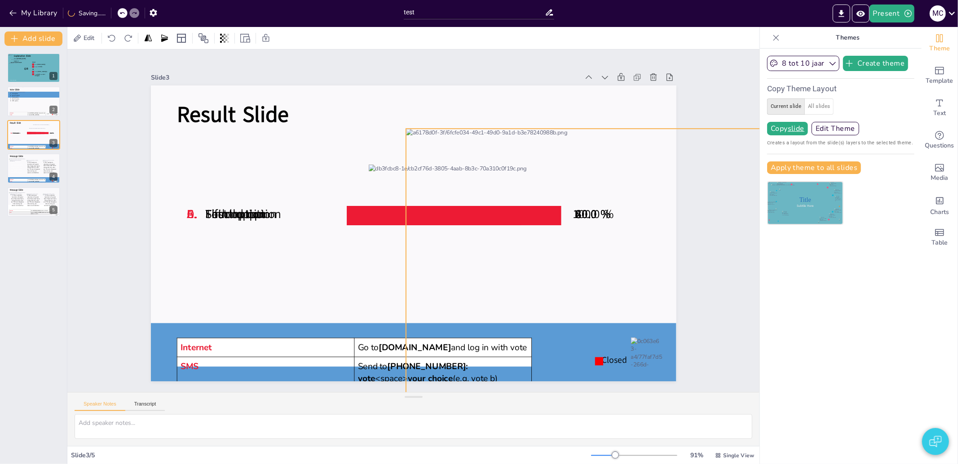
drag, startPoint x: 238, startPoint y: 229, endPoint x: 431, endPoint y: 266, distance: 196.6
click at [431, 85] on div "Result Slide A. First option 100.0 % Internet Go to [DOMAIN_NAME] and log in wi…" at bounding box center [414, 85] width 526 height 0
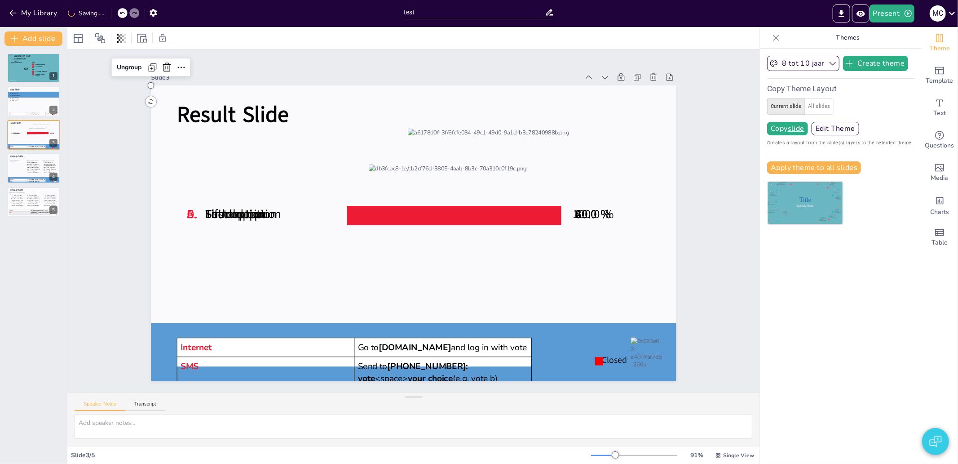
click at [243, 215] on span "Fifth option" at bounding box center [235, 214] width 61 height 17
click at [205, 209] on span "Fifth option" at bounding box center [235, 214] width 61 height 17
click at [188, 209] on span "E." at bounding box center [191, 214] width 9 height 17
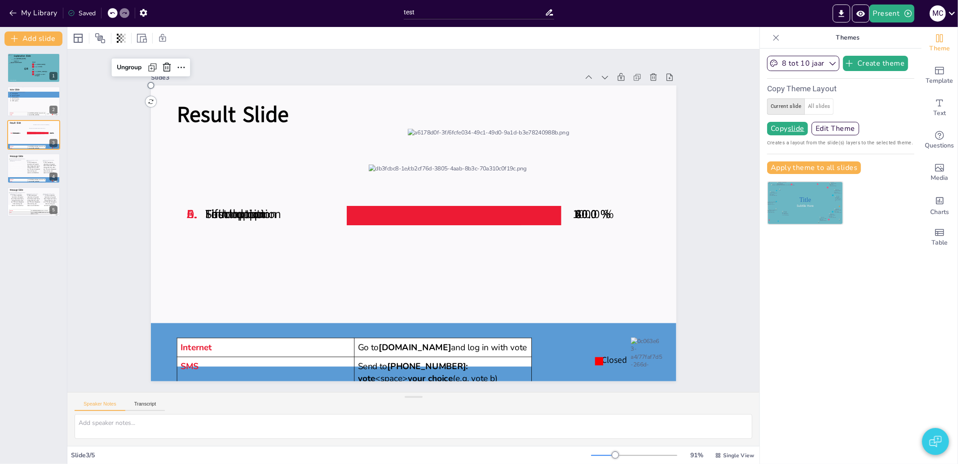
click at [188, 209] on span "E." at bounding box center [191, 214] width 9 height 17
drag, startPoint x: 144, startPoint y: 83, endPoint x: 216, endPoint y: 238, distance: 171.4
click at [221, 237] on div at bounding box center [224, 238] width 7 height 7
click at [176, 209] on div at bounding box center [414, 233] width 526 height 296
click at [187, 209] on span "E." at bounding box center [191, 214] width 9 height 17
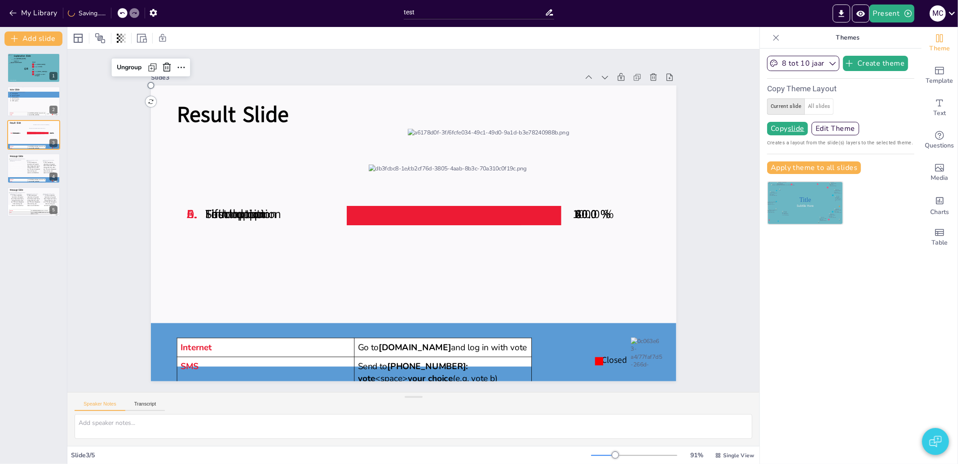
click at [187, 209] on span "E." at bounding box center [191, 214] width 9 height 17
click at [207, 212] on span "Fifth option" at bounding box center [235, 214] width 61 height 17
drag, startPoint x: 217, startPoint y: 194, endPoint x: 177, endPoint y: 194, distance: 40.0
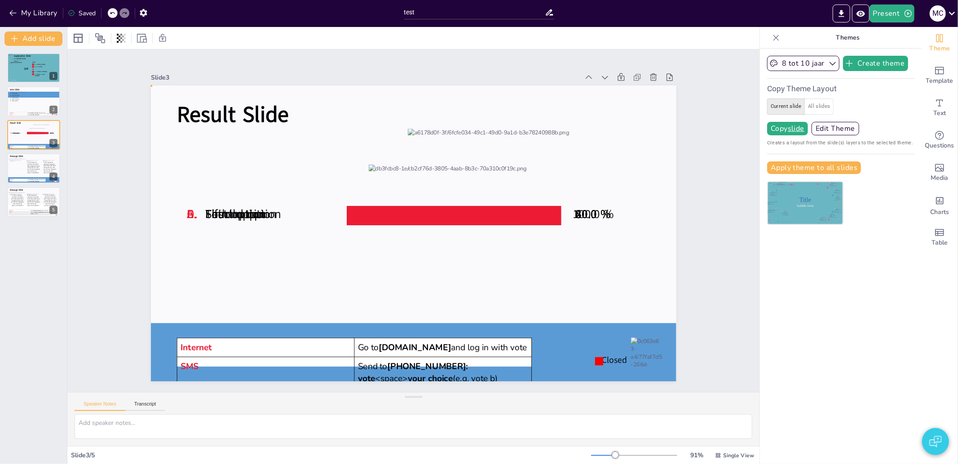
click at [221, 226] on div at bounding box center [414, 233] width 526 height 296
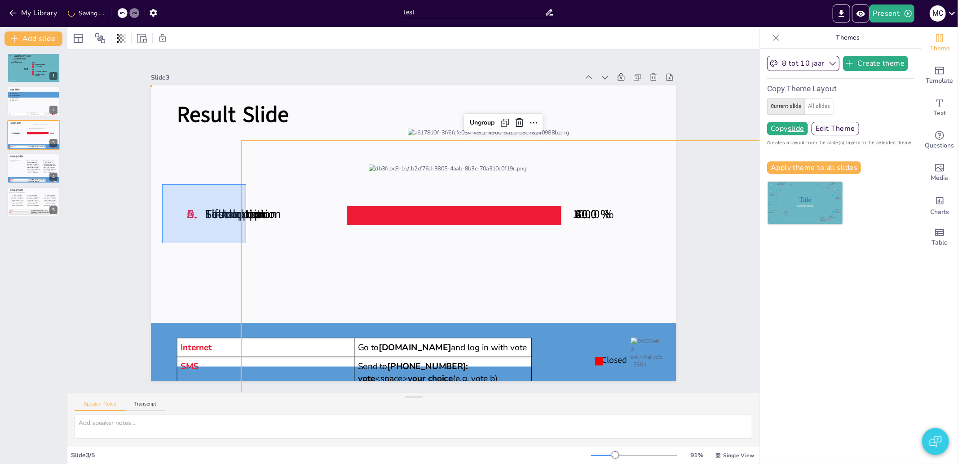
drag, startPoint x: 162, startPoint y: 184, endPoint x: 251, endPoint y: 243, distance: 106.3
click at [251, 243] on div at bounding box center [414, 233] width 526 height 296
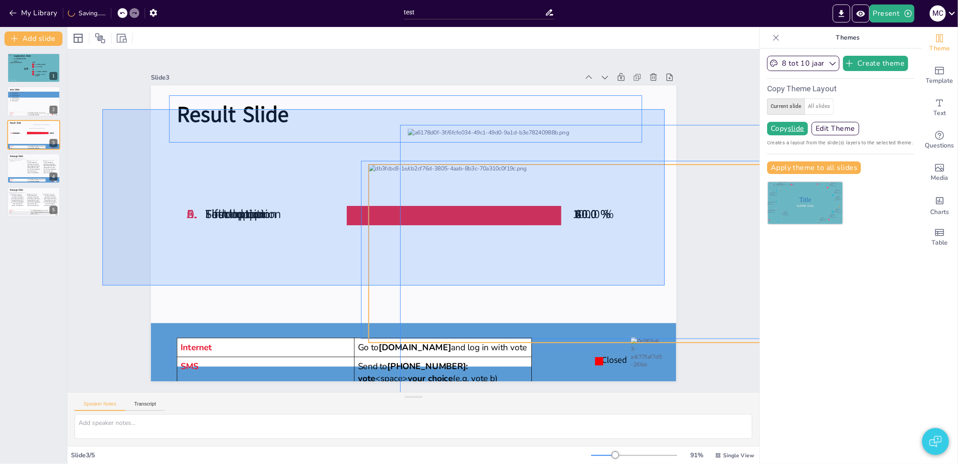
drag, startPoint x: 102, startPoint y: 109, endPoint x: 664, endPoint y: 285, distance: 588.3
click at [664, 285] on div "Slide 1 Explanation Slide Internet Go to [DOMAIN_NAME] 1 2 Go to [DOMAIN_NAME][…" at bounding box center [413, 220] width 692 height 342
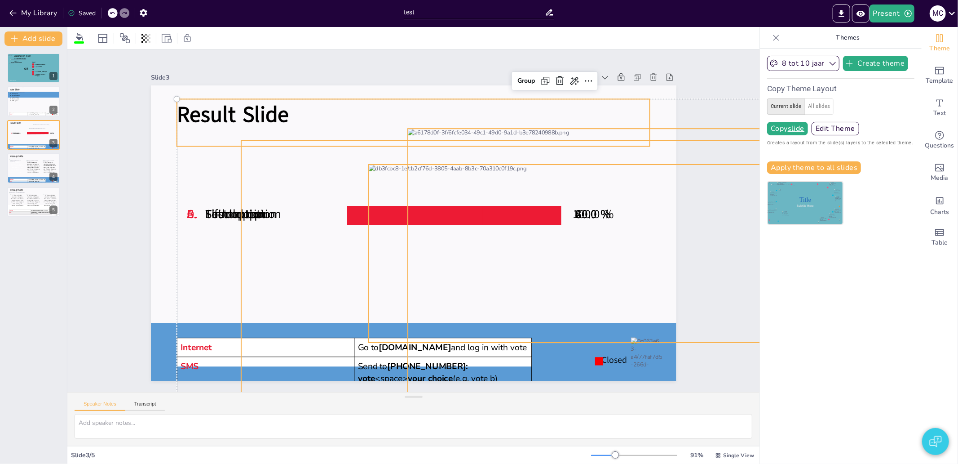
click at [168, 303] on div at bounding box center [414, 233] width 526 height 296
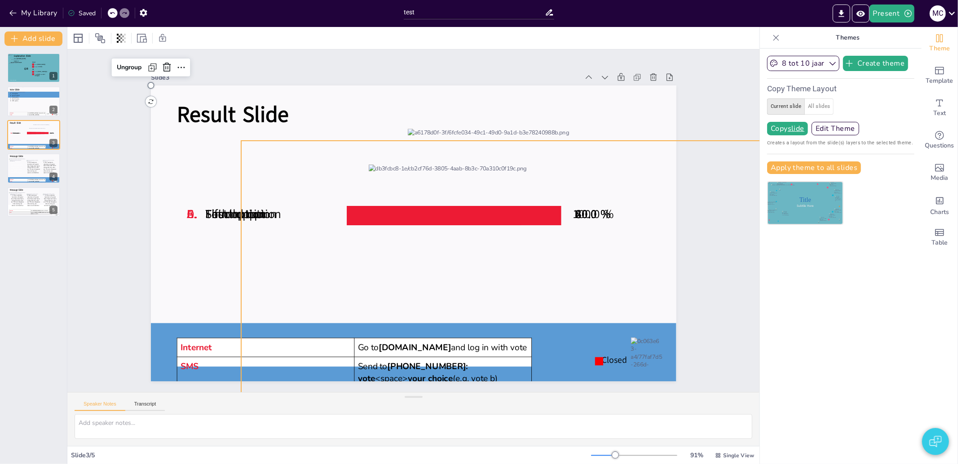
click at [169, 303] on div at bounding box center [414, 233] width 526 height 296
click at [187, 212] on span "E." at bounding box center [191, 214] width 9 height 17
click at [191, 210] on p "E." at bounding box center [196, 214] width 18 height 17
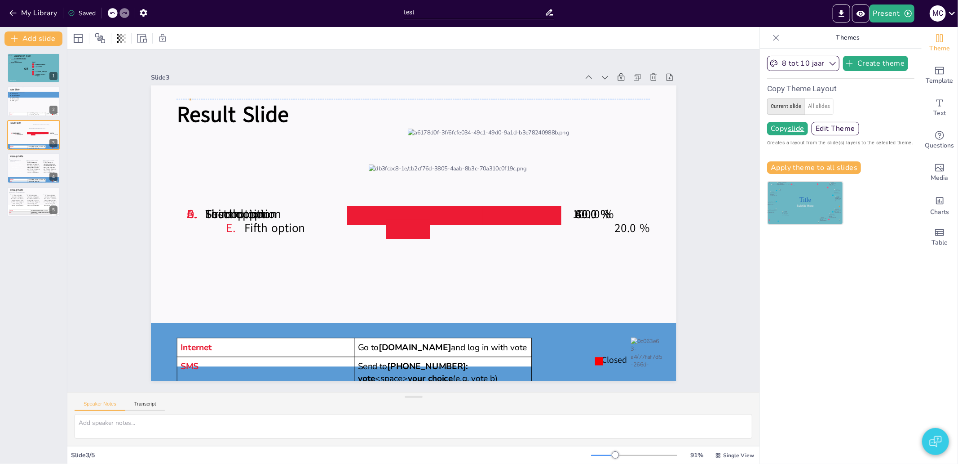
drag, startPoint x: 208, startPoint y: 210, endPoint x: 247, endPoint y: 225, distance: 42.0
click at [247, 225] on span "Fifth option" at bounding box center [274, 227] width 61 height 17
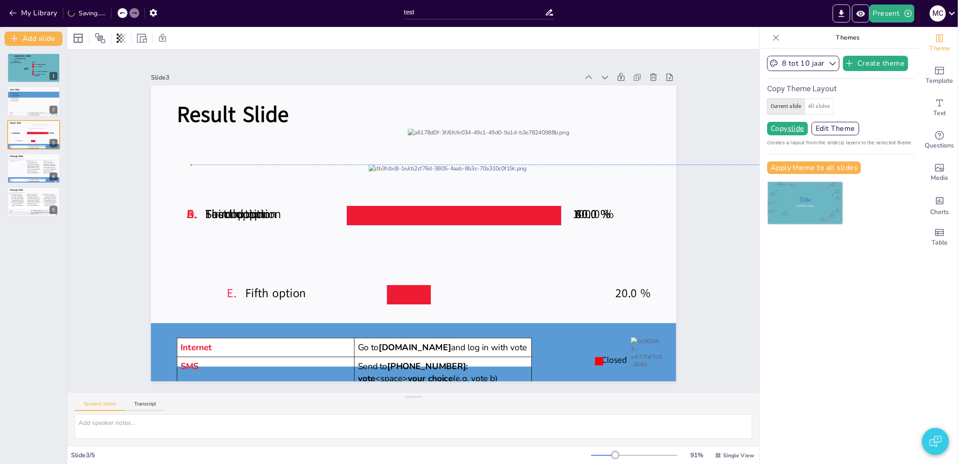
drag, startPoint x: 246, startPoint y: 225, endPoint x: 246, endPoint y: 294, distance: 69.2
click at [246, 294] on span "Fifth option" at bounding box center [275, 293] width 61 height 17
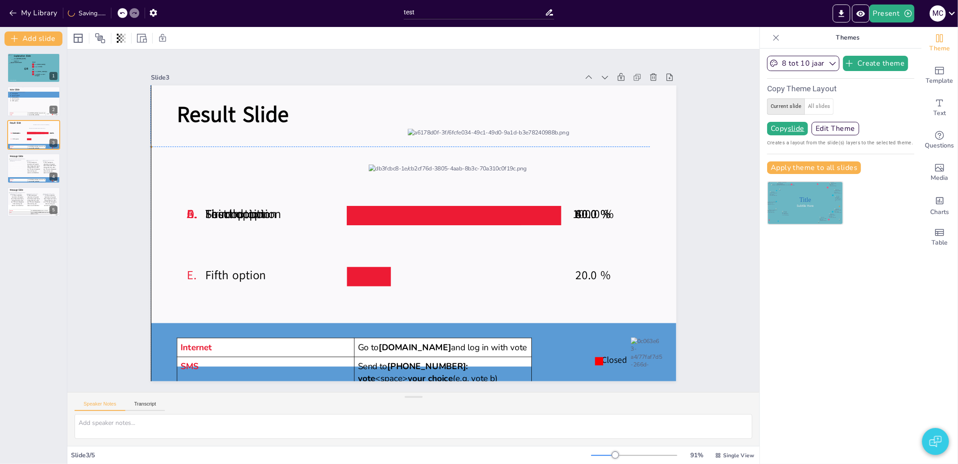
drag, startPoint x: 247, startPoint y: 294, endPoint x: 207, endPoint y: 269, distance: 47.0
click at [207, 269] on span "Fifth option" at bounding box center [235, 275] width 61 height 17
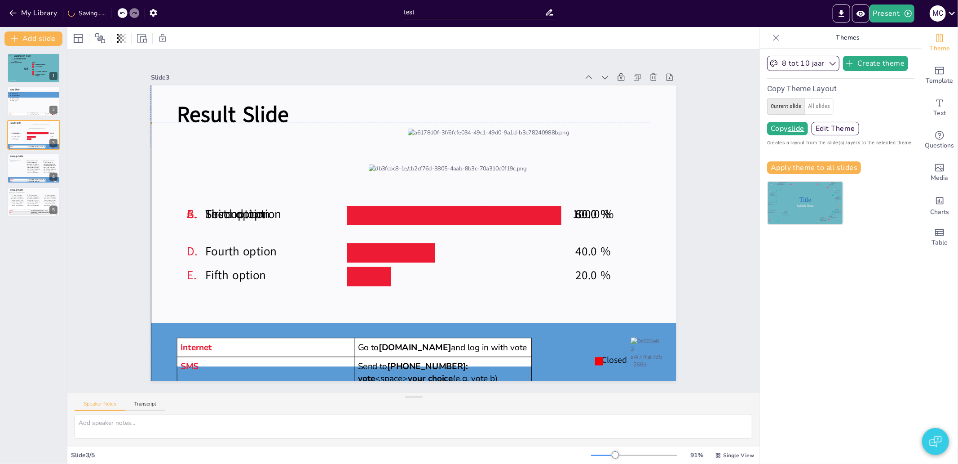
drag, startPoint x: 199, startPoint y: 208, endPoint x: 199, endPoint y: 242, distance: 34.1
click at [205, 243] on span "Fourth option" at bounding box center [240, 251] width 71 height 17
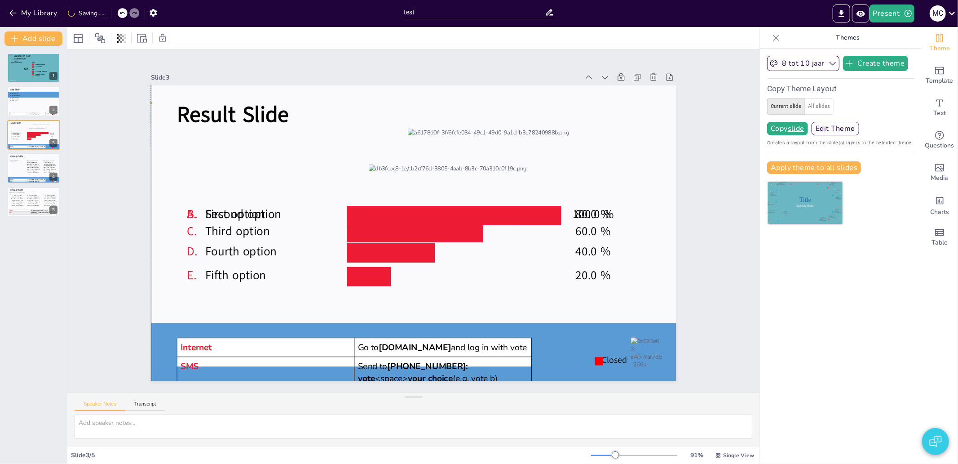
drag, startPoint x: 209, startPoint y: 214, endPoint x: 207, endPoint y: 231, distance: 17.2
click at [207, 231] on span "Third option" at bounding box center [237, 231] width 64 height 17
click at [208, 212] on span "Second option" at bounding box center [243, 214] width 76 height 17
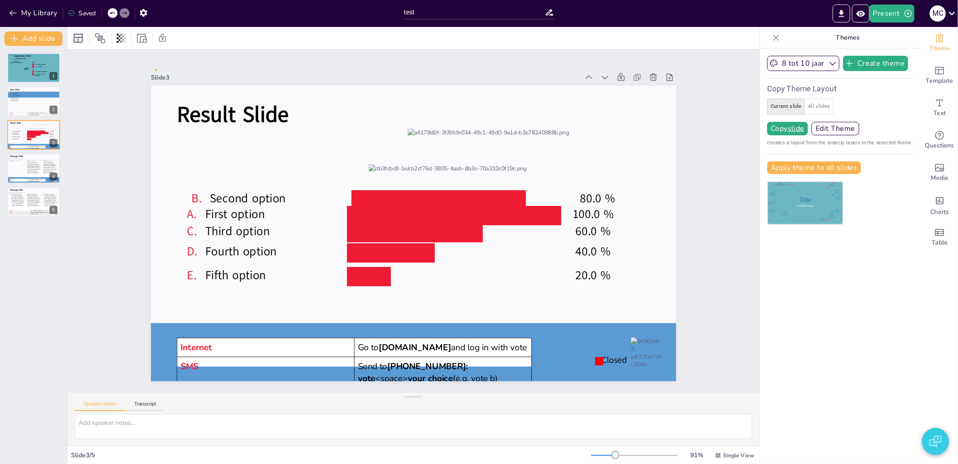
drag, startPoint x: 208, startPoint y: 212, endPoint x: 213, endPoint y: 197, distance: 16.3
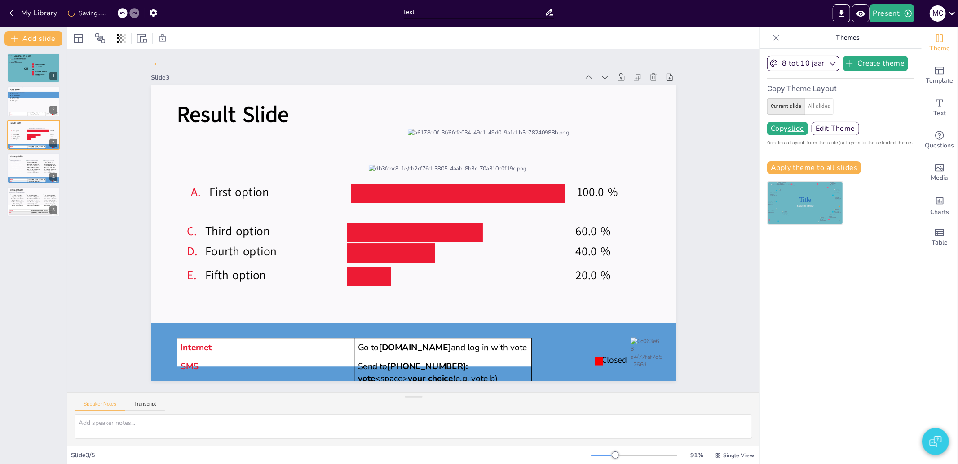
drag, startPoint x: 208, startPoint y: 208, endPoint x: 212, endPoint y: 186, distance: 22.4
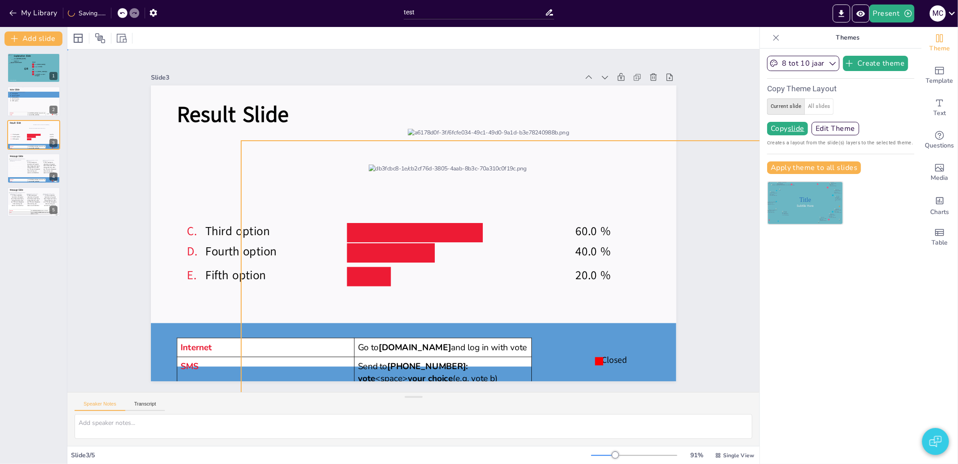
click at [209, 209] on div at bounding box center [414, 233] width 526 height 296
drag, startPoint x: 207, startPoint y: 191, endPoint x: 343, endPoint y: 219, distance: 138.9
click at [296, 191] on div at bounding box center [414, 233] width 526 height 296
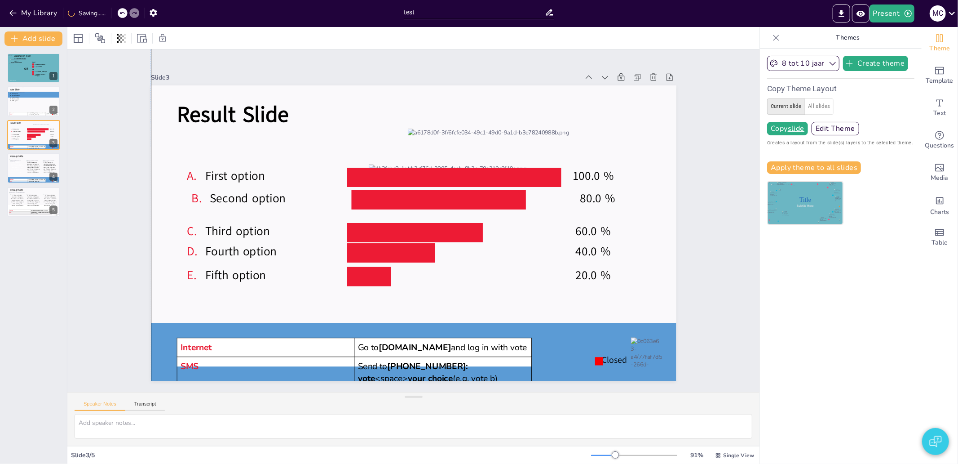
drag, startPoint x: 219, startPoint y: 212, endPoint x: 216, endPoint y: 173, distance: 38.3
